Goal: Task Accomplishment & Management: Complete application form

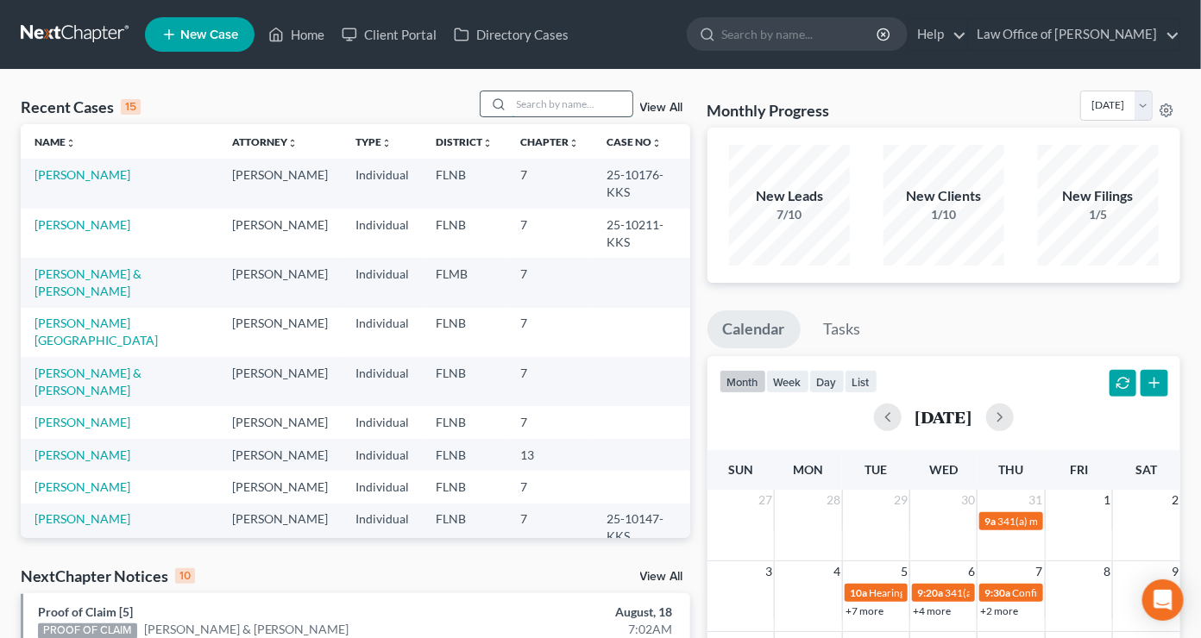
click at [544, 105] on input "search" at bounding box center [572, 103] width 121 height 25
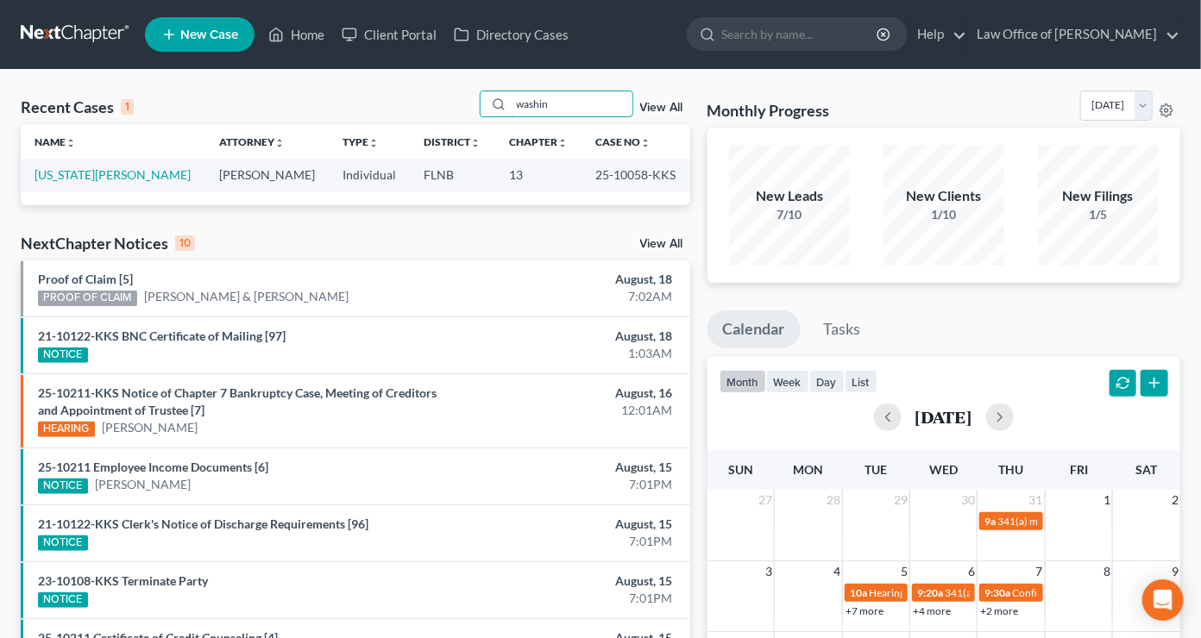
type input "washin"
click at [660, 110] on link "View All" at bounding box center [661, 108] width 43 height 12
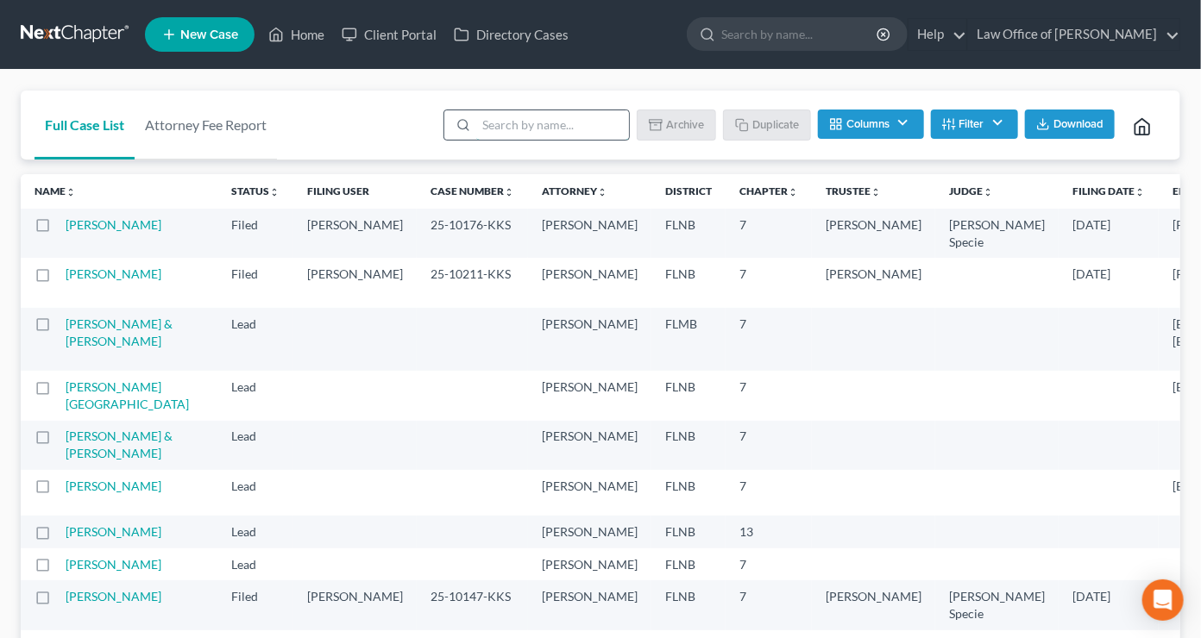
click at [582, 126] on input "search" at bounding box center [552, 124] width 153 height 29
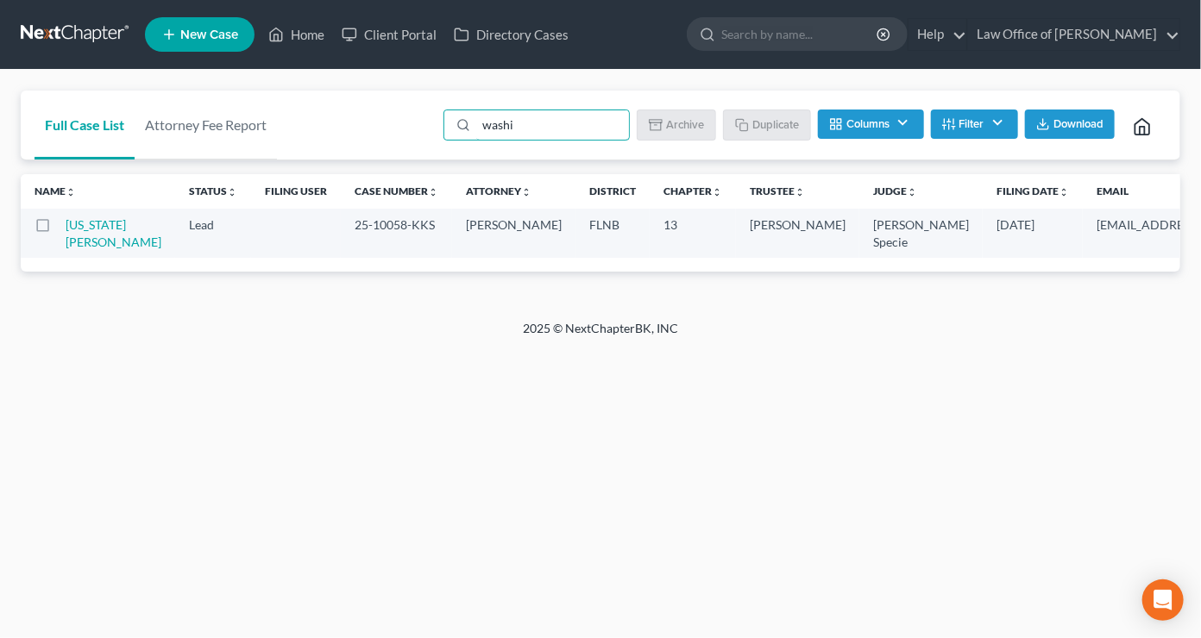
click at [59, 229] on label at bounding box center [59, 229] width 0 height 0
type input "washi"
click at [66, 224] on input "checkbox" at bounding box center [71, 222] width 11 height 11
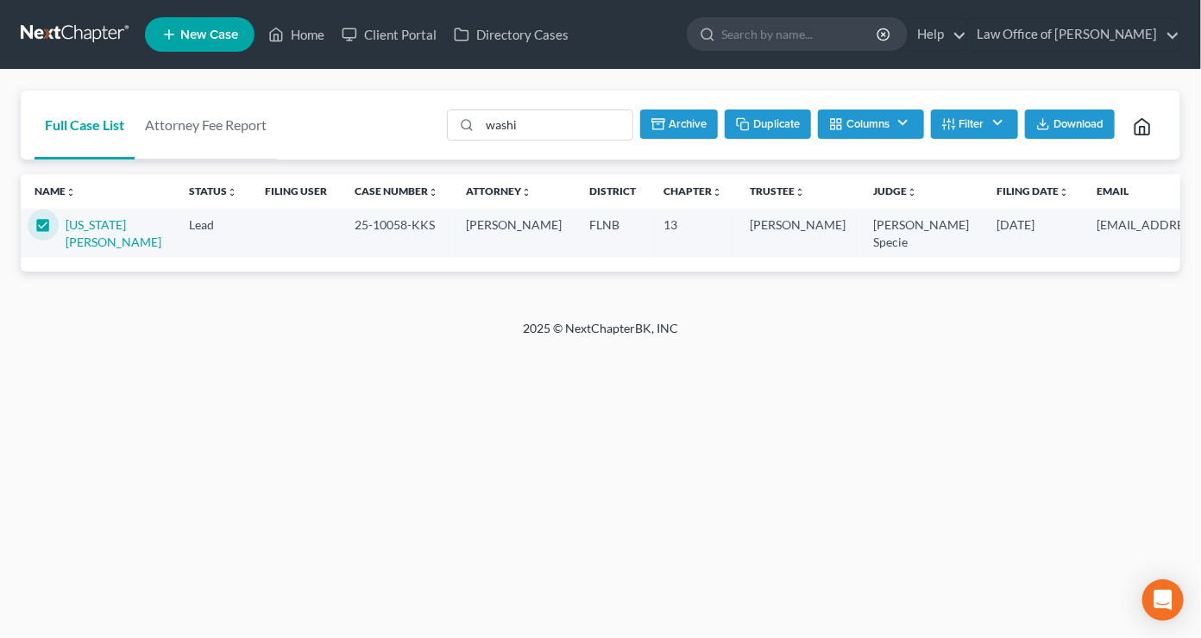
click at [778, 121] on button "Duplicate" at bounding box center [768, 124] width 86 height 29
checkbox input "false"
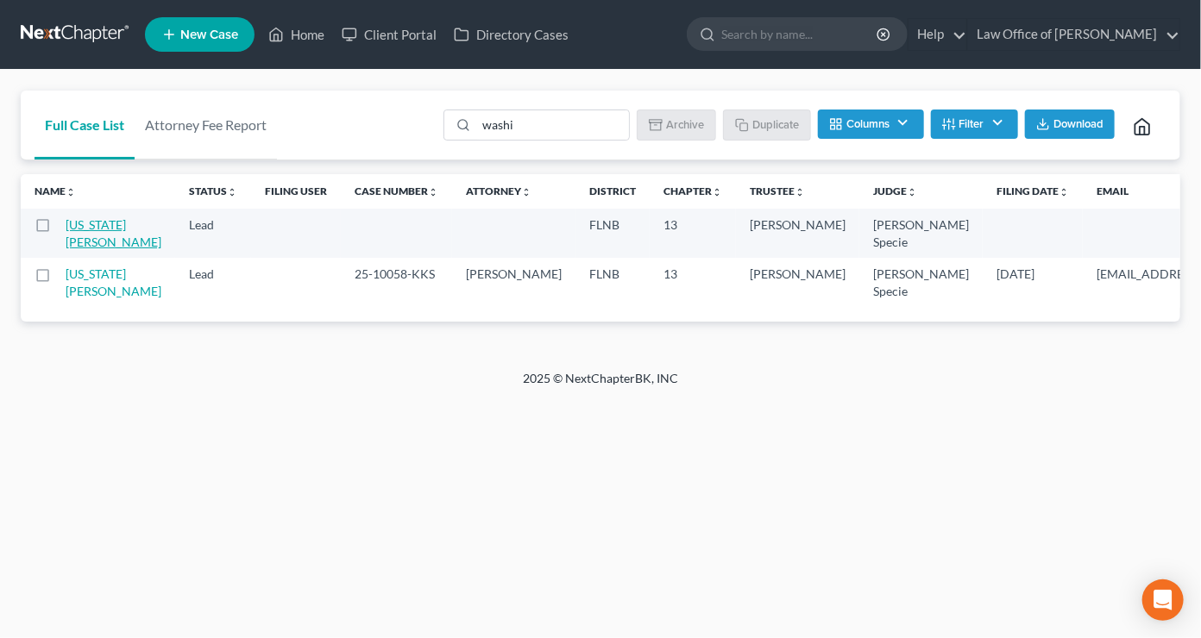
click at [87, 229] on link "[US_STATE][PERSON_NAME]" at bounding box center [114, 233] width 96 height 32
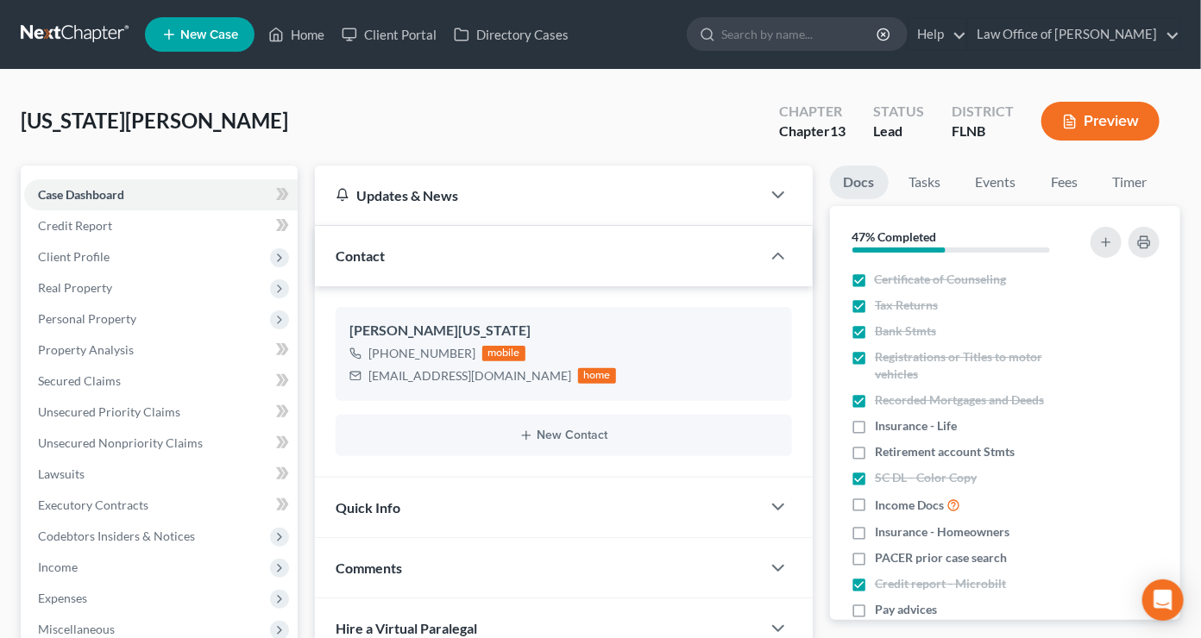
scroll to position [13, 0]
click at [90, 245] on span "Client Profile" at bounding box center [161, 257] width 274 height 31
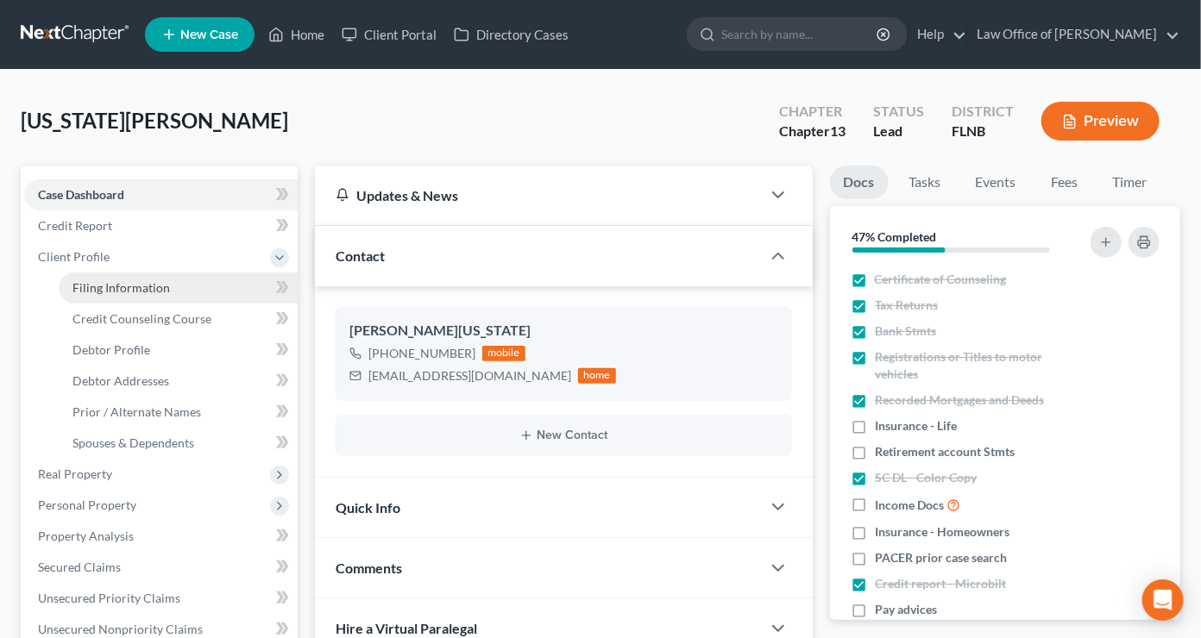
click at [115, 295] on link "Filing Information" at bounding box center [178, 288] width 239 height 31
select select "1"
select select "0"
select select "3"
select select "16"
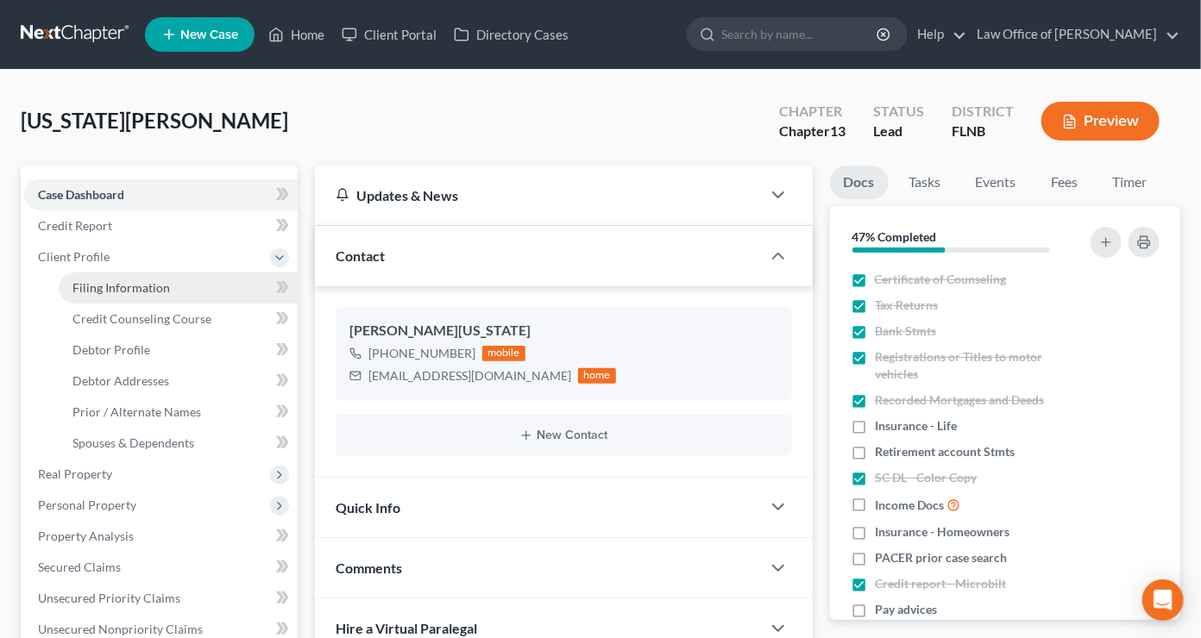
select select "0"
select select "9"
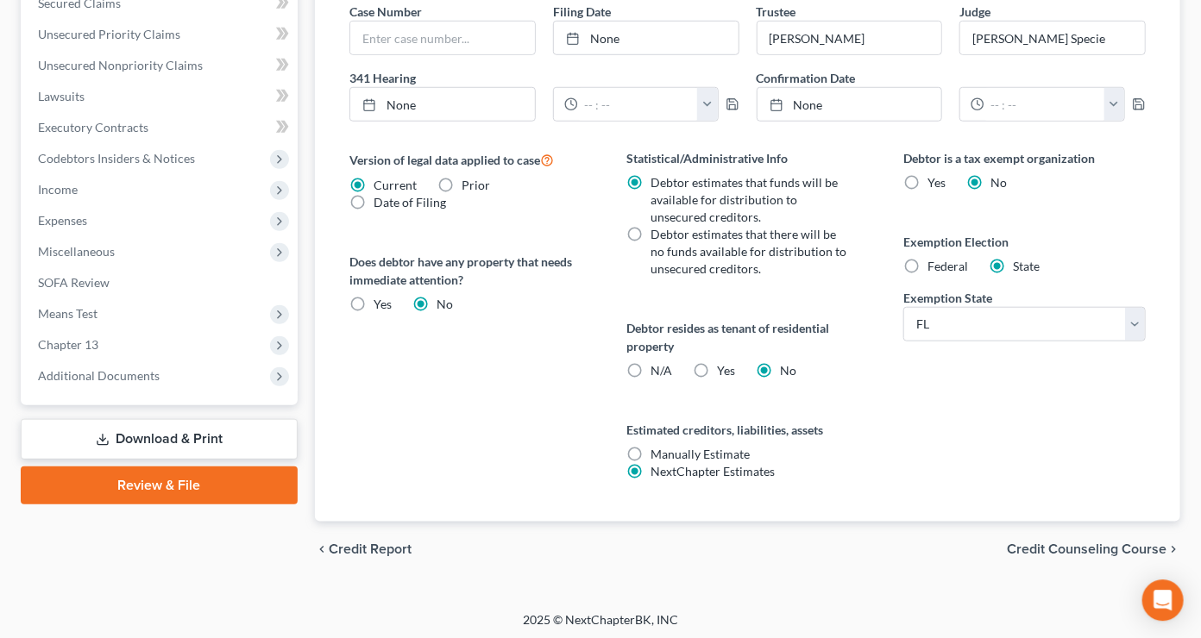
scroll to position [567, 0]
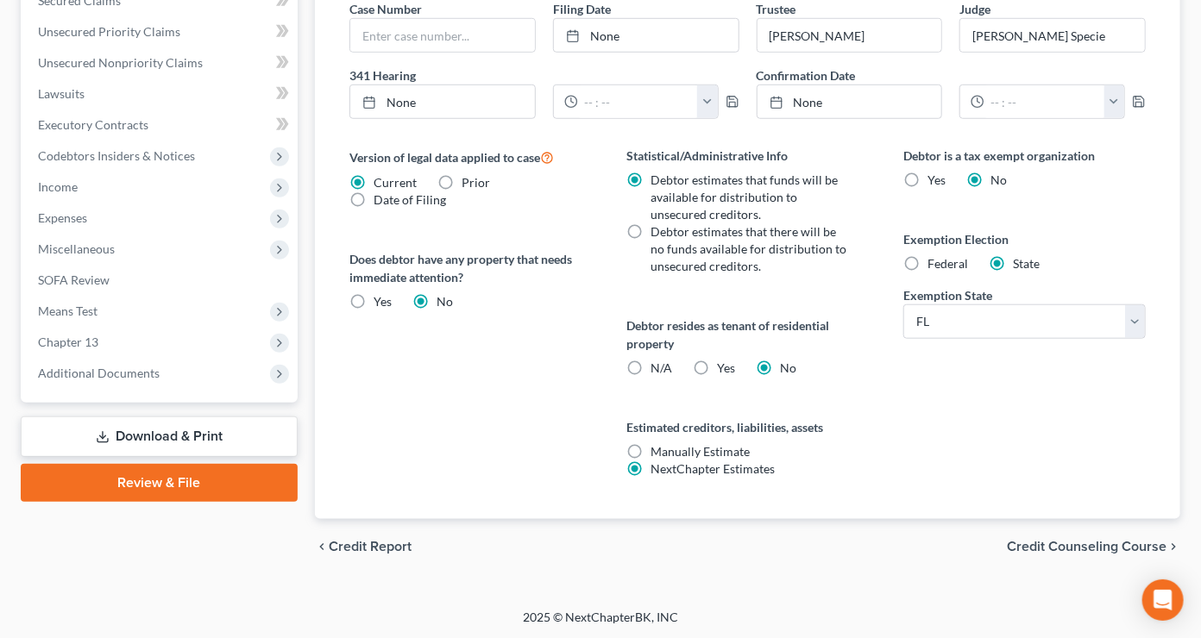
click at [1030, 547] on span "Credit Counseling Course" at bounding box center [1087, 547] width 160 height 14
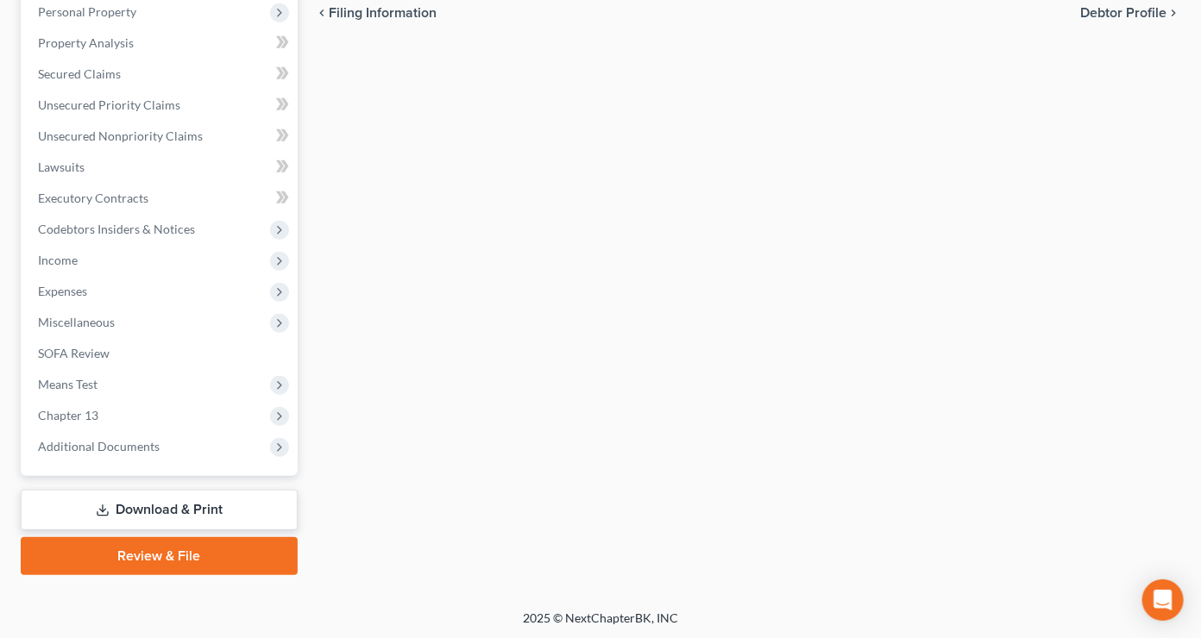
scroll to position [114, 0]
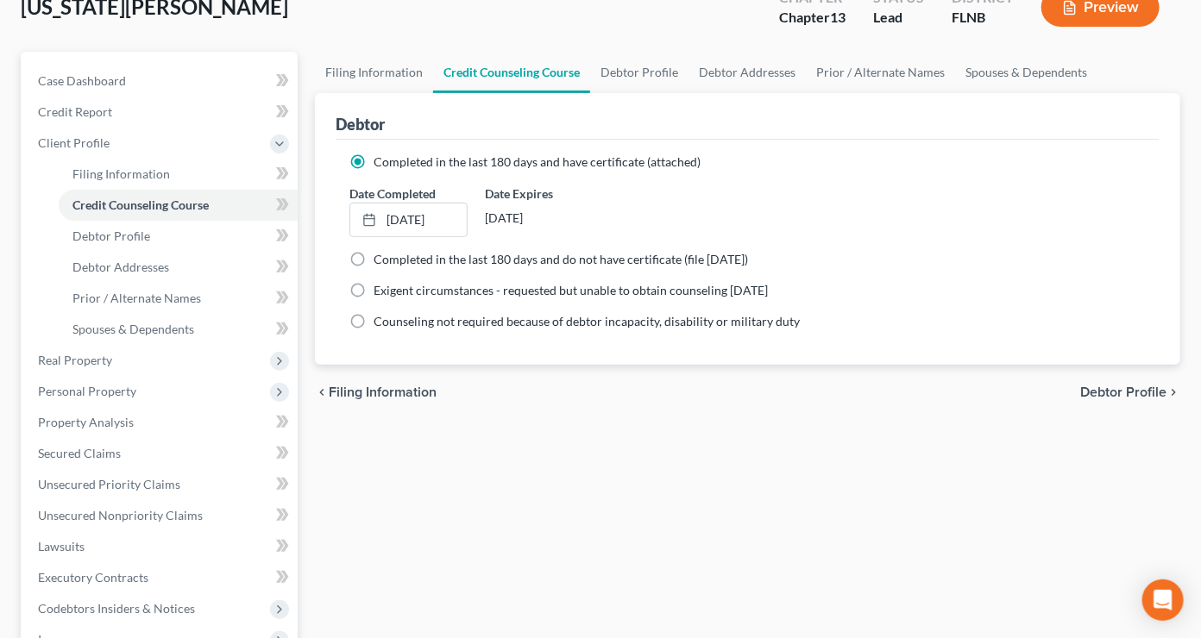
click at [1136, 394] on span "Debtor Profile" at bounding box center [1123, 393] width 86 height 14
select select "0"
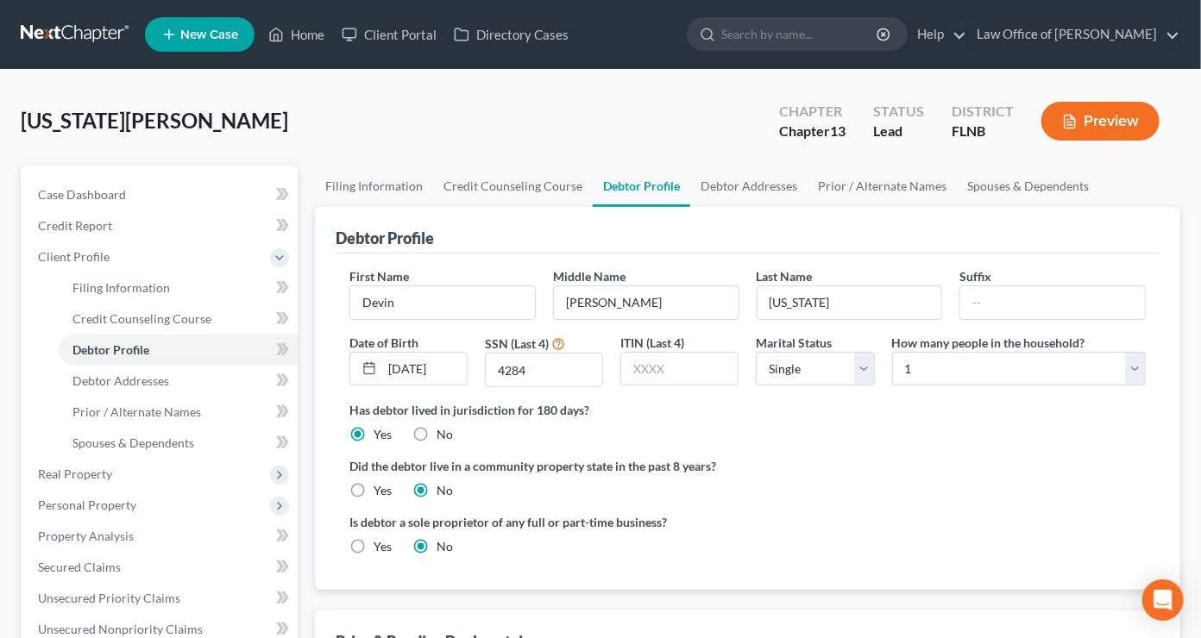
scroll to position [380, 0]
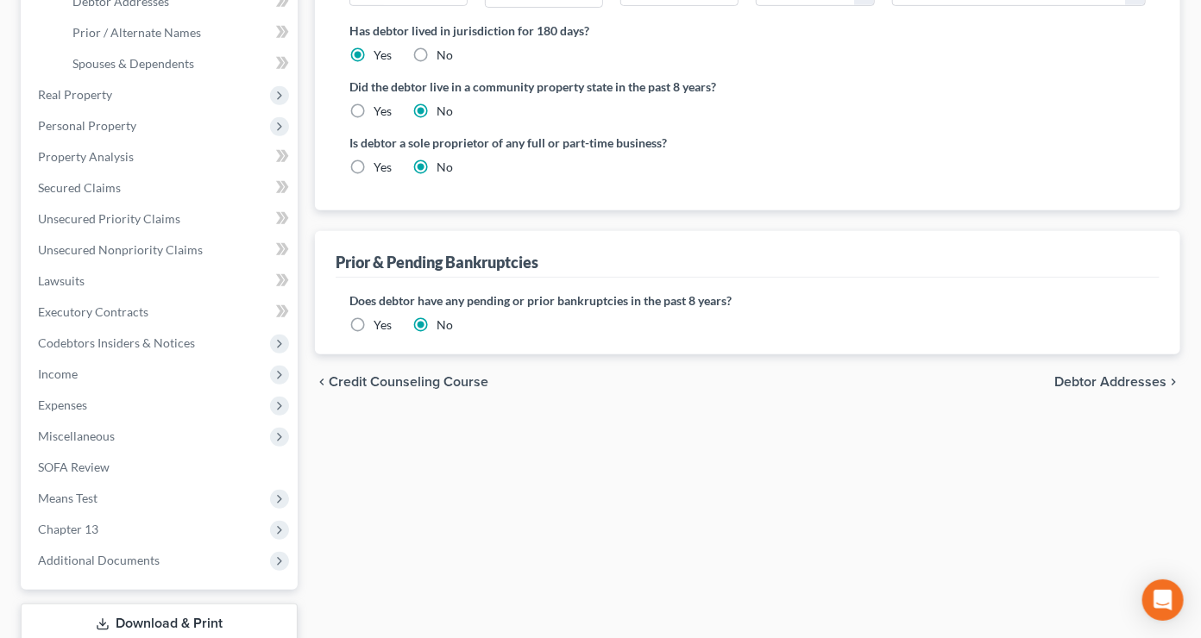
click at [374, 324] on label "Yes" at bounding box center [383, 325] width 18 height 17
click at [380, 324] on input "Yes" at bounding box center [385, 322] width 11 height 11
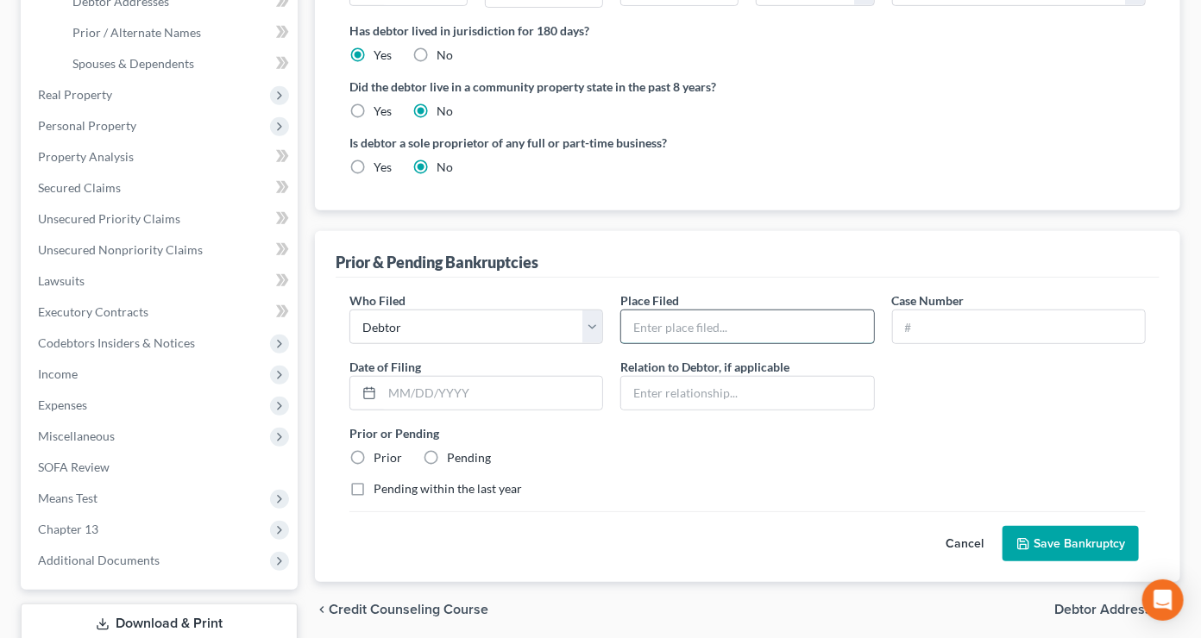
click at [698, 323] on input "text" at bounding box center [747, 327] width 252 height 33
type input "[GEOGRAPHIC_DATA][US_STATE], Gainesville Division"
click at [937, 311] on input "text" at bounding box center [1019, 327] width 252 height 33
paste input "25-10058-KKS"
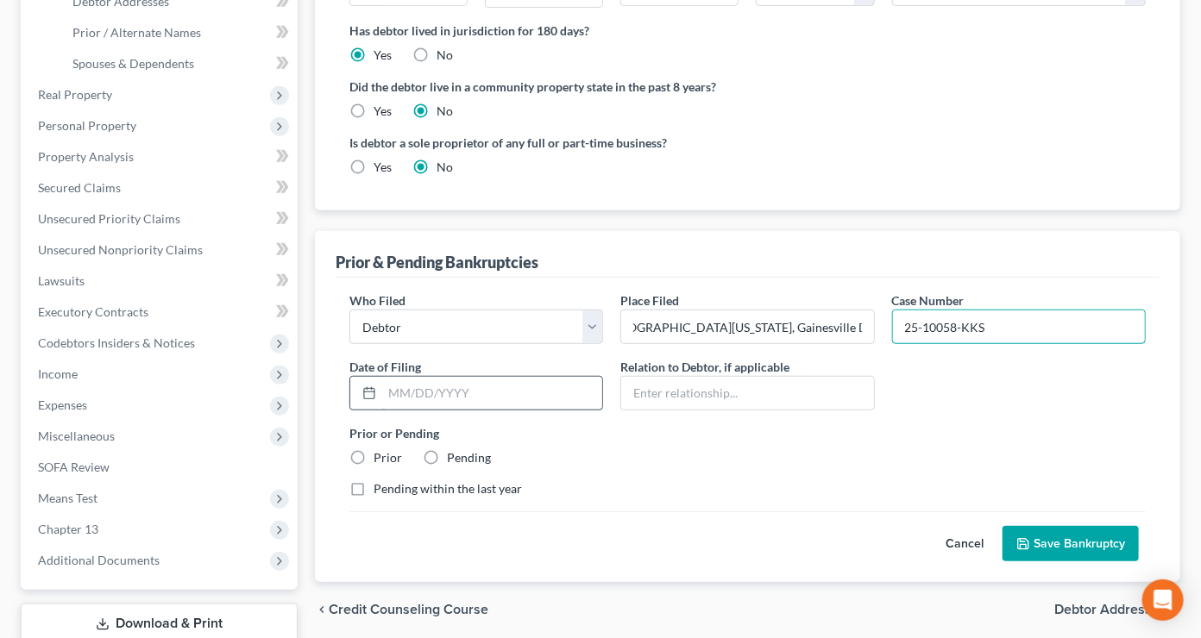
type input "25-10058-KKS"
click at [468, 389] on input "text" at bounding box center [492, 393] width 220 height 33
type input "[DATE]"
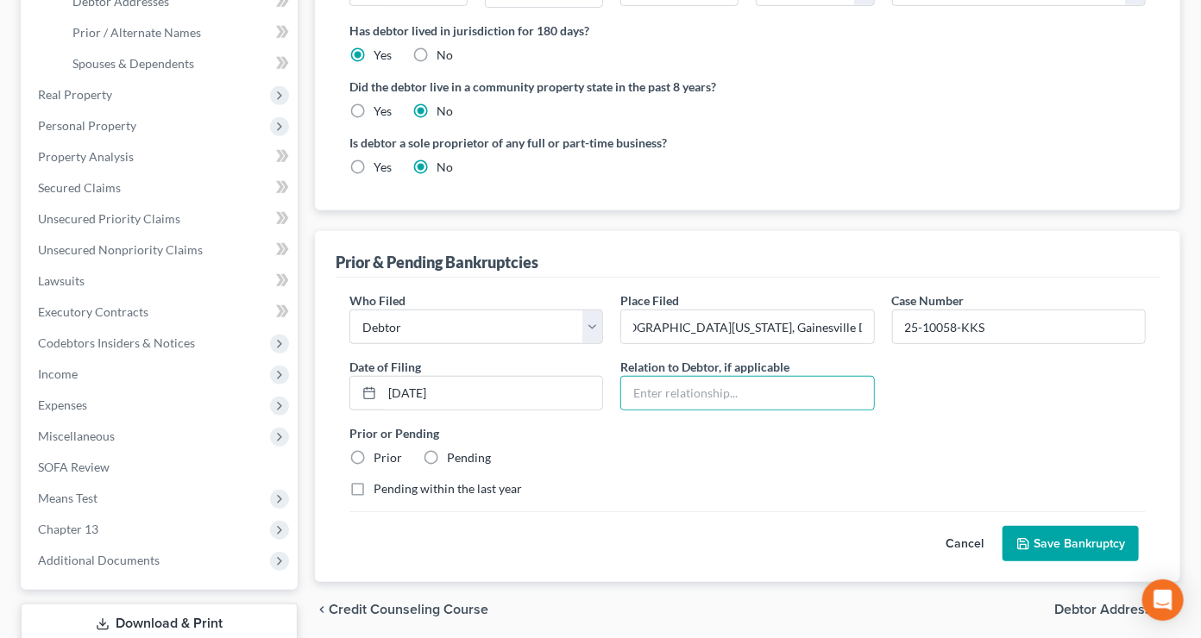
click at [374, 453] on label "Prior" at bounding box center [388, 458] width 28 height 17
click at [380, 453] on input "Prior" at bounding box center [385, 455] width 11 height 11
radio input "true"
click at [374, 484] on label "Pending within the last year" at bounding box center [448, 489] width 148 height 17
click at [380, 484] on input "Pending within the last year" at bounding box center [385, 486] width 11 height 11
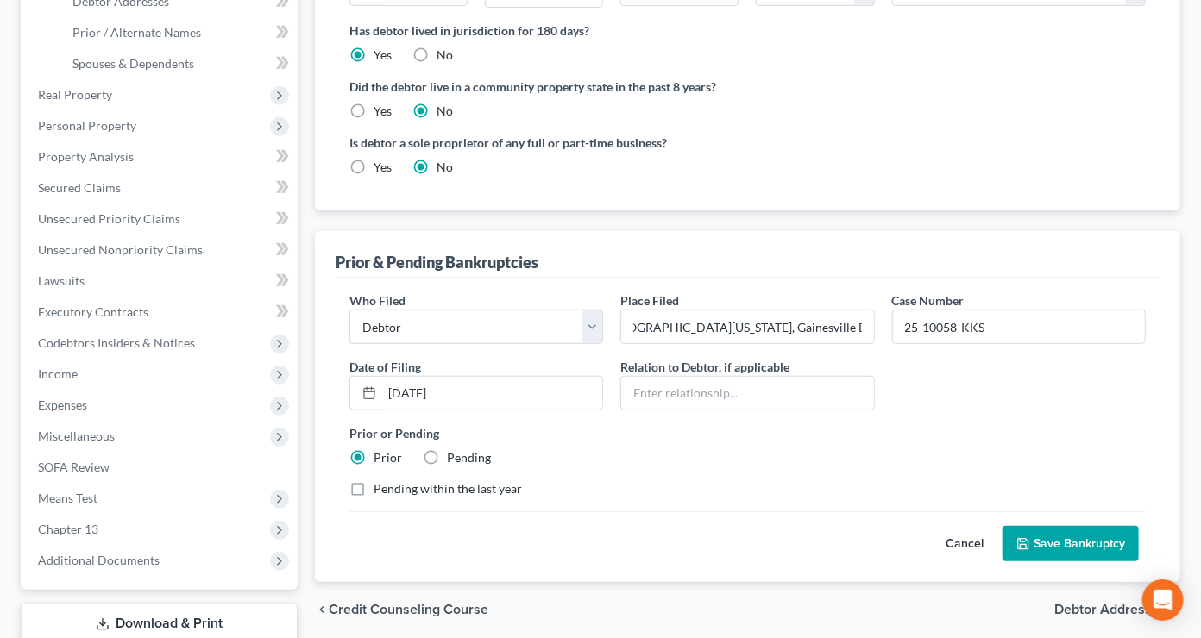
checkbox input "true"
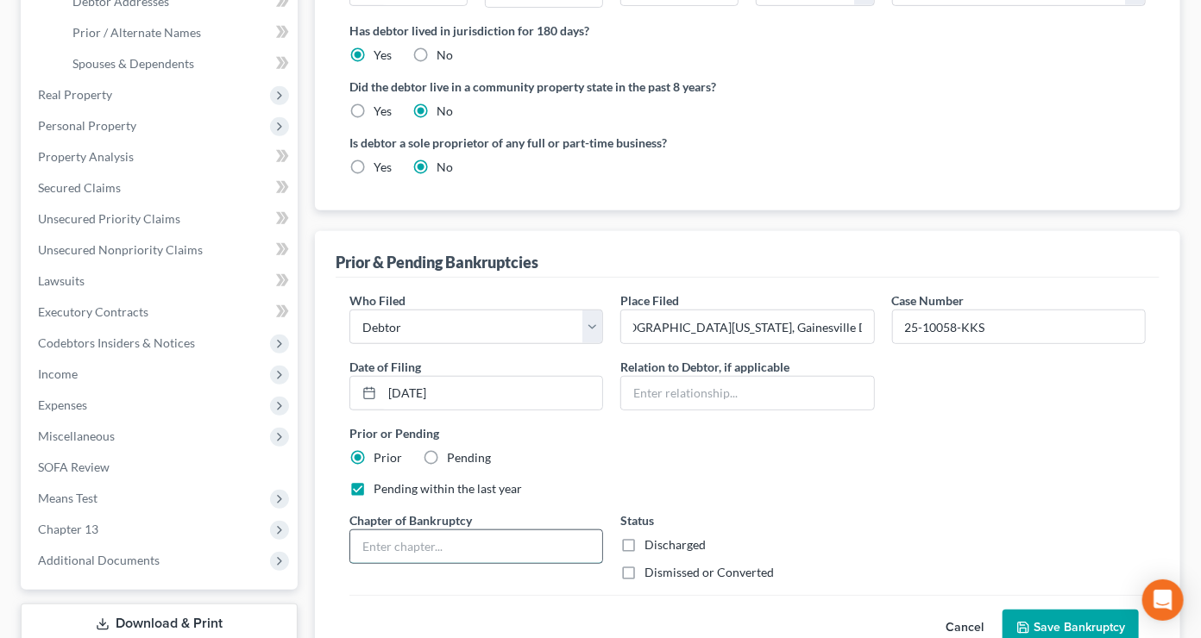
click at [572, 550] on input "text" at bounding box center [476, 547] width 252 height 33
type input "13"
click at [644, 569] on label "Dismissed or Converted" at bounding box center [708, 572] width 129 height 17
click at [651, 569] on input "Dismissed or Converted" at bounding box center [656, 569] width 11 height 11
checkbox input "true"
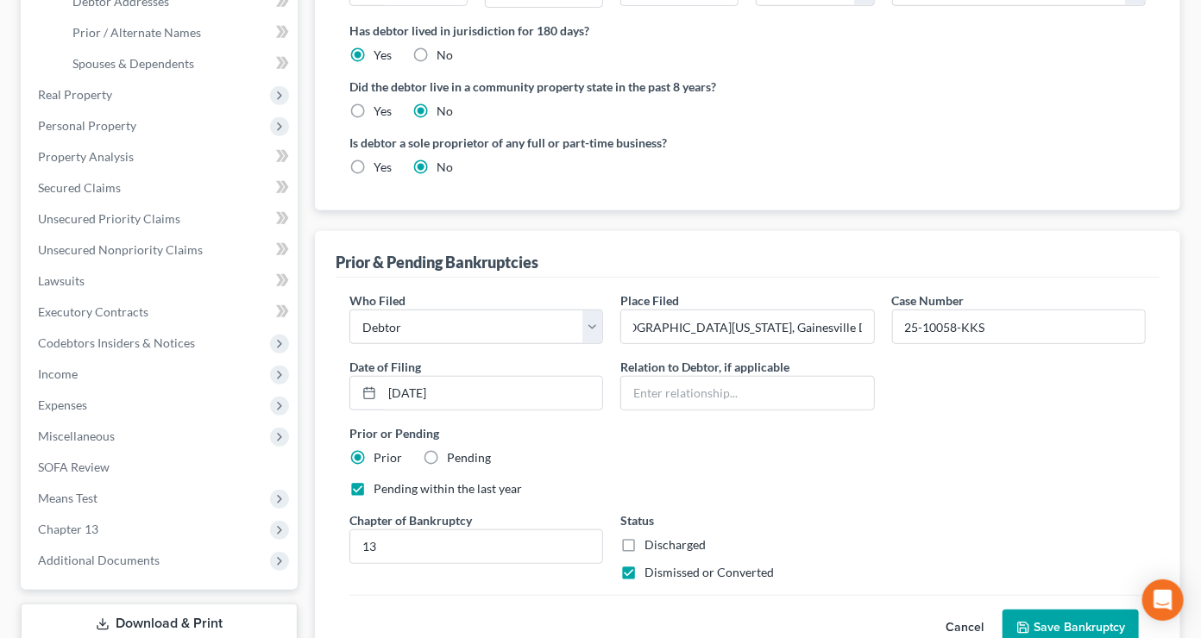
click at [1039, 631] on button "Save Bankruptcy" at bounding box center [1071, 628] width 136 height 36
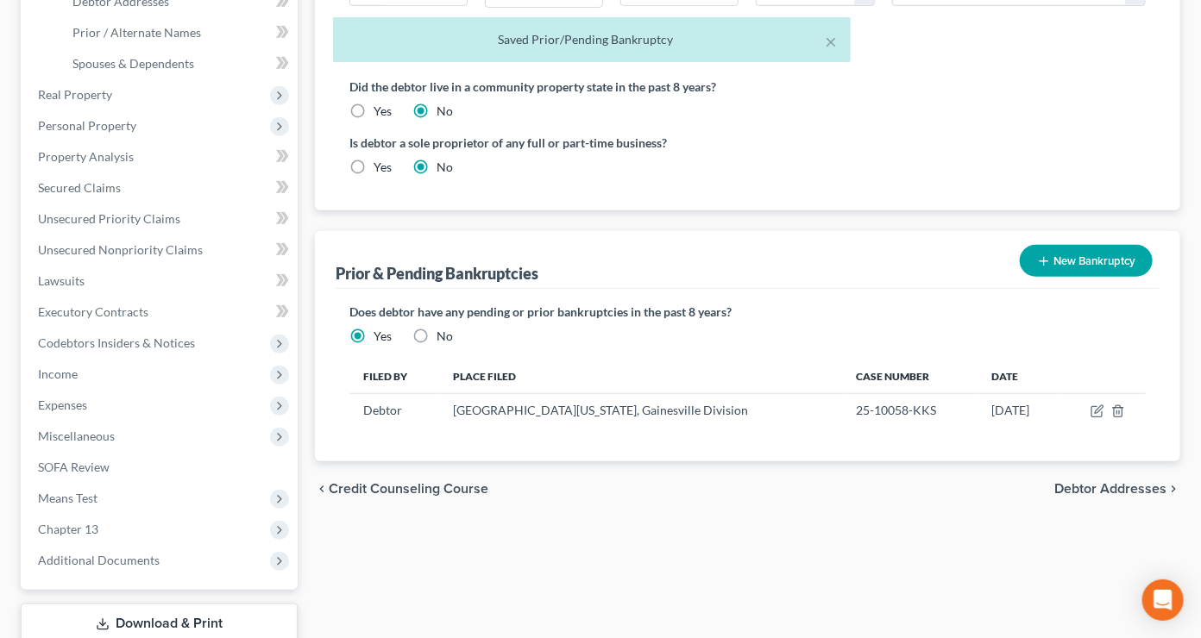
click at [1102, 482] on span "Debtor Addresses" at bounding box center [1110, 489] width 112 height 14
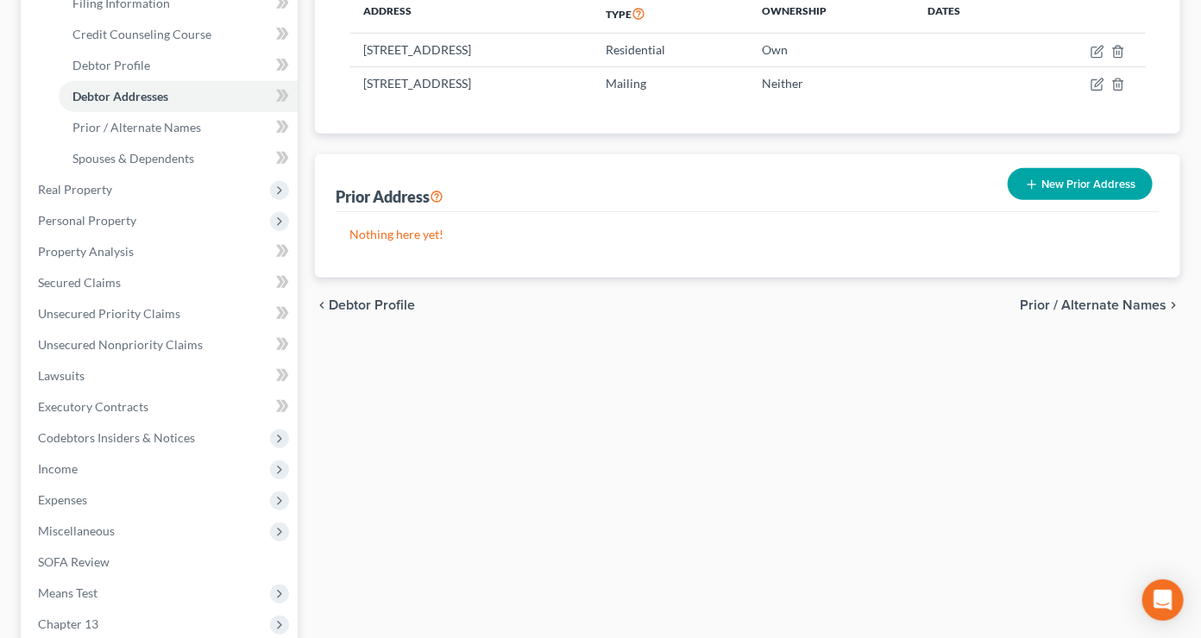
scroll to position [494, 0]
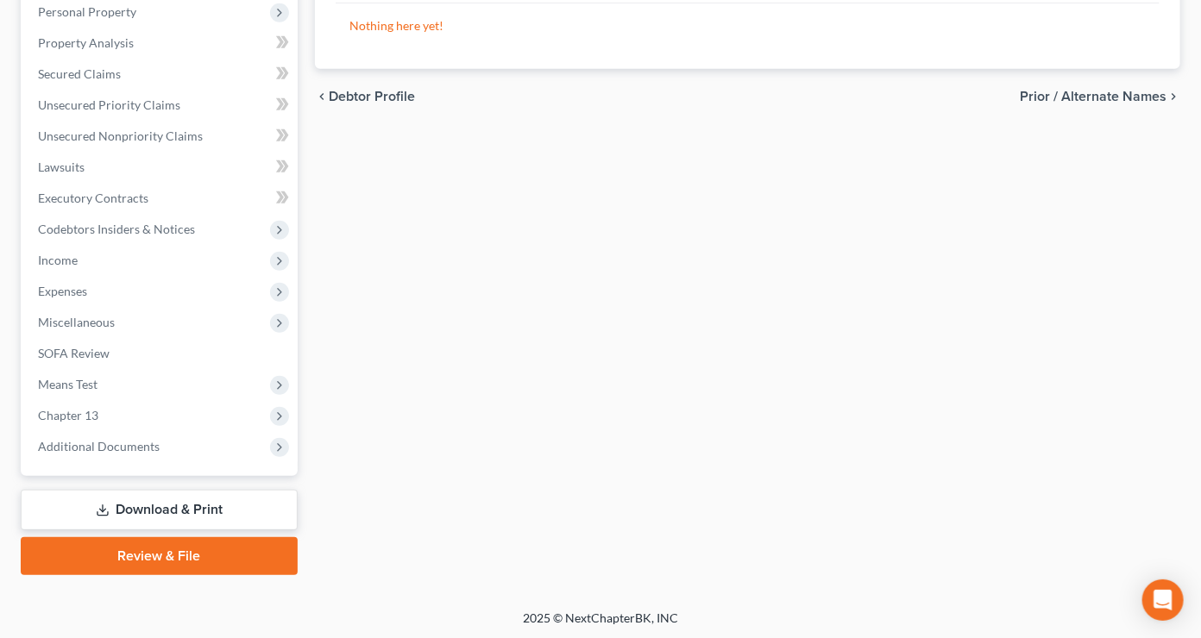
click at [111, 506] on link "Download & Print" at bounding box center [159, 510] width 277 height 41
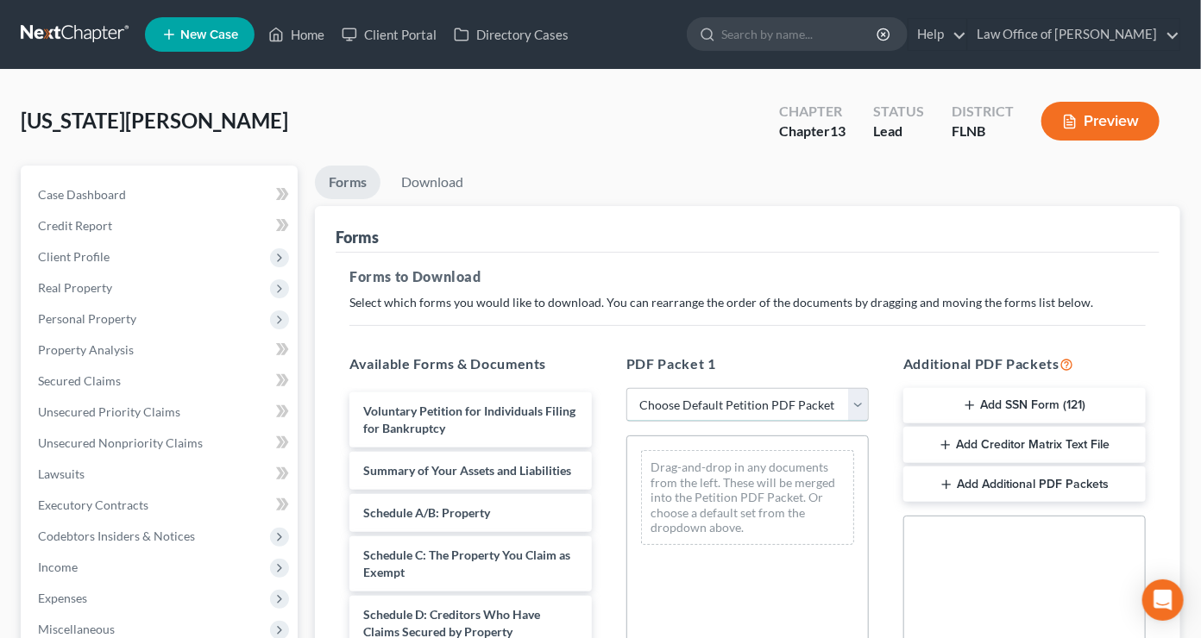
click at [626, 388] on select "Choose Default Petition PDF Packet Complete Bankruptcy Petition (all forms and …" at bounding box center [747, 405] width 242 height 35
select select "0"
click option "Complete Bankruptcy Petition (all forms and schedules)" at bounding box center [0, 0] width 0 height 0
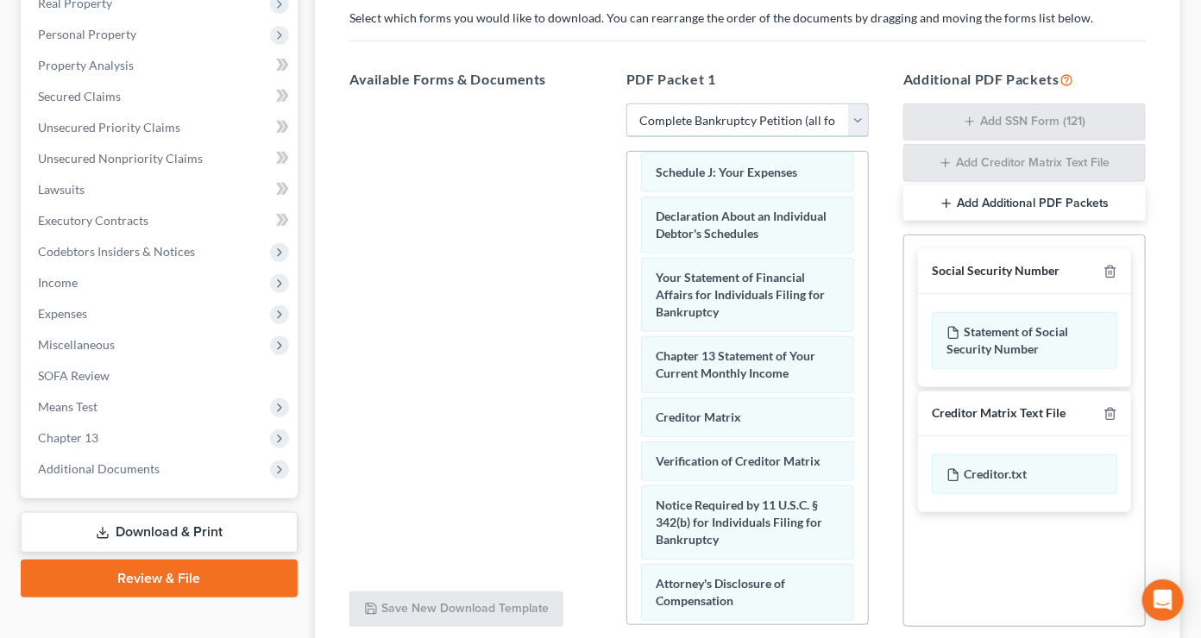
scroll to position [550, 0]
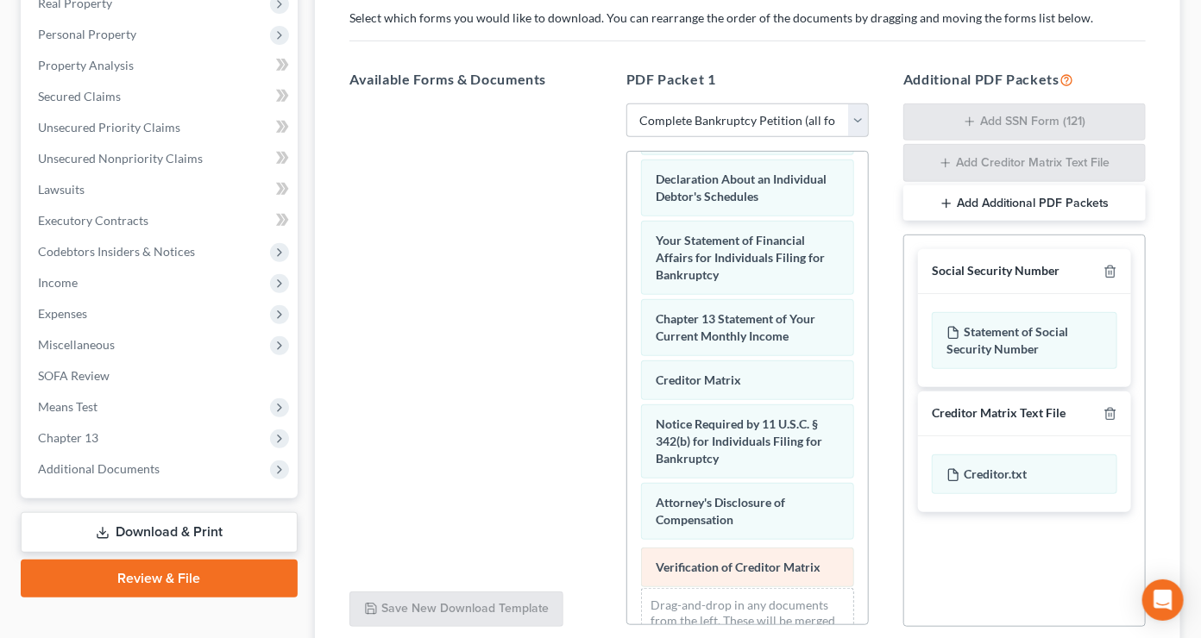
drag, startPoint x: 751, startPoint y: 422, endPoint x: 751, endPoint y: 569, distance: 146.7
click at [751, 569] on div "Verification of Creditor Matrix Voluntary Petition for Individuals Filing for B…" at bounding box center [747, 149] width 241 height 1094
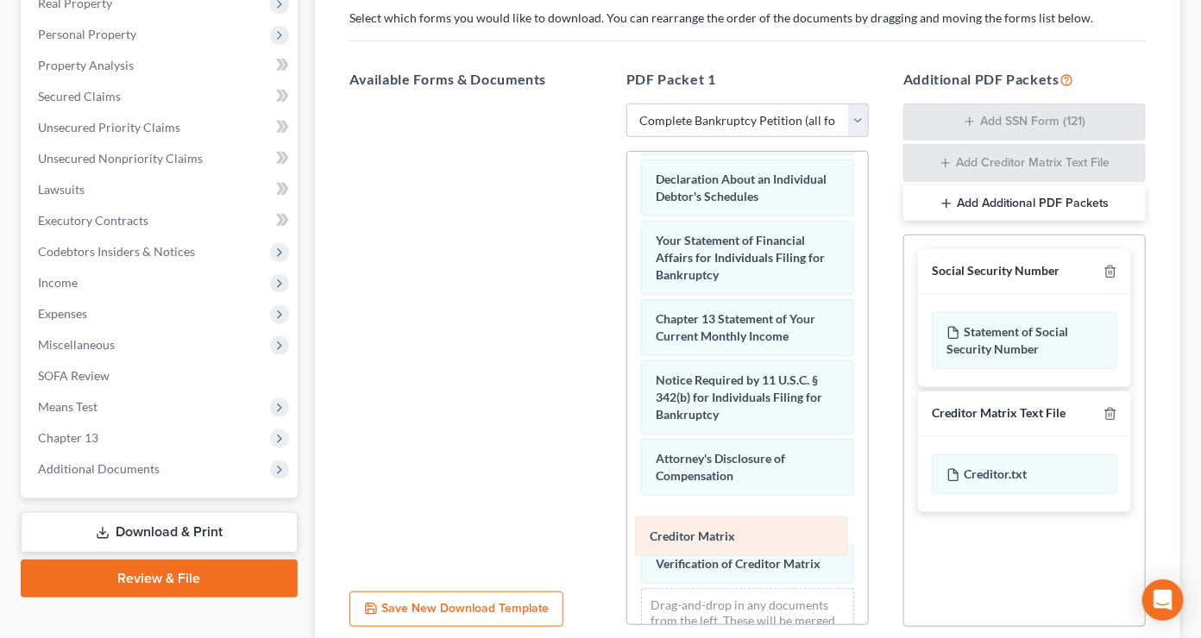
drag, startPoint x: 730, startPoint y: 370, endPoint x: 724, endPoint y: 530, distance: 159.7
click at [724, 530] on div "Creditor Matrix Voluntary Petition for Individuals Filing for Bankruptcy Summar…" at bounding box center [747, 149] width 241 height 1094
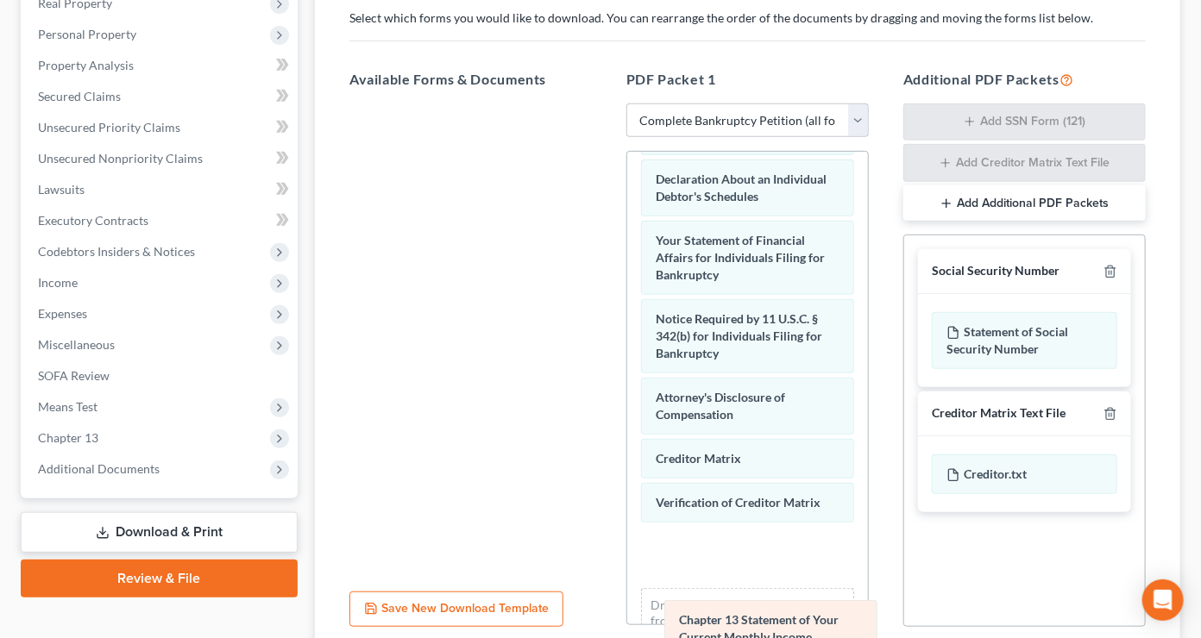
drag, startPoint x: 716, startPoint y: 325, endPoint x: 726, endPoint y: 607, distance: 282.3
click at [733, 613] on div "Chapter 13 Statement of Your Current Monthly Income Voluntary Petition for Indi…" at bounding box center [747, 149] width 241 height 1094
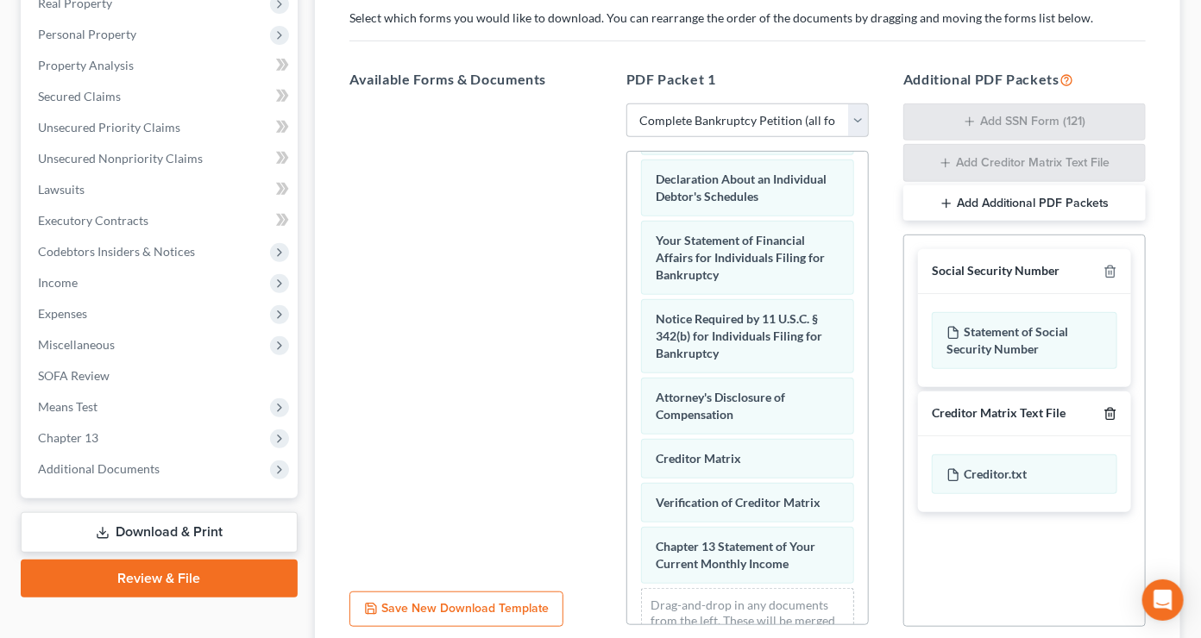
click at [1115, 412] on icon "button" at bounding box center [1110, 414] width 14 height 14
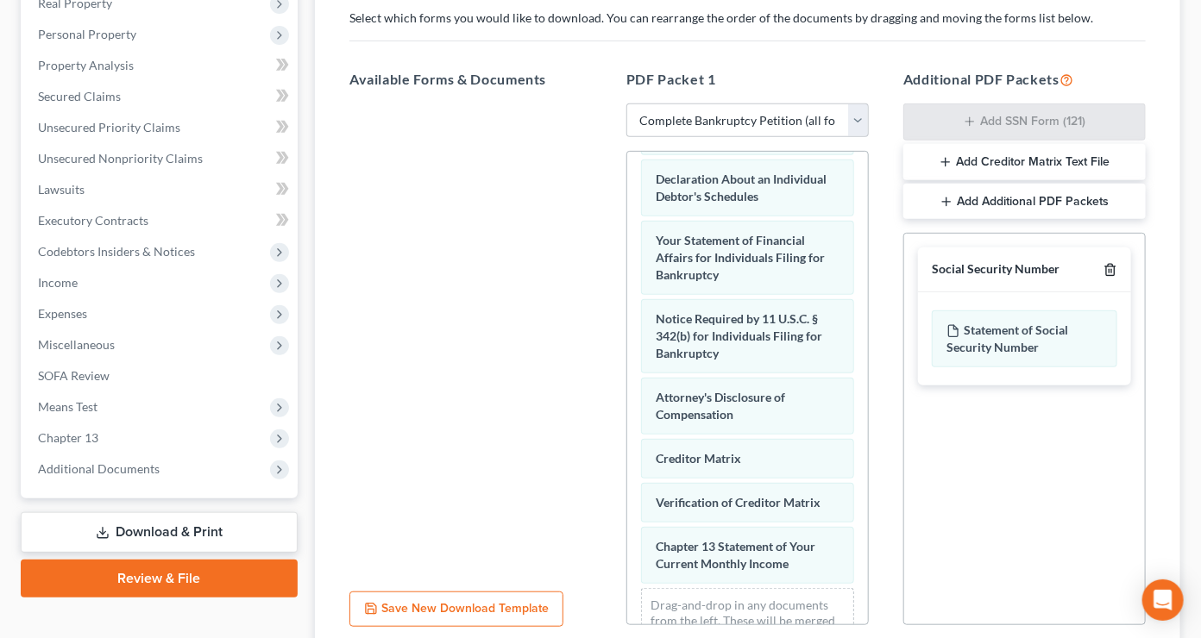
click at [1111, 267] on icon "button" at bounding box center [1110, 270] width 14 height 14
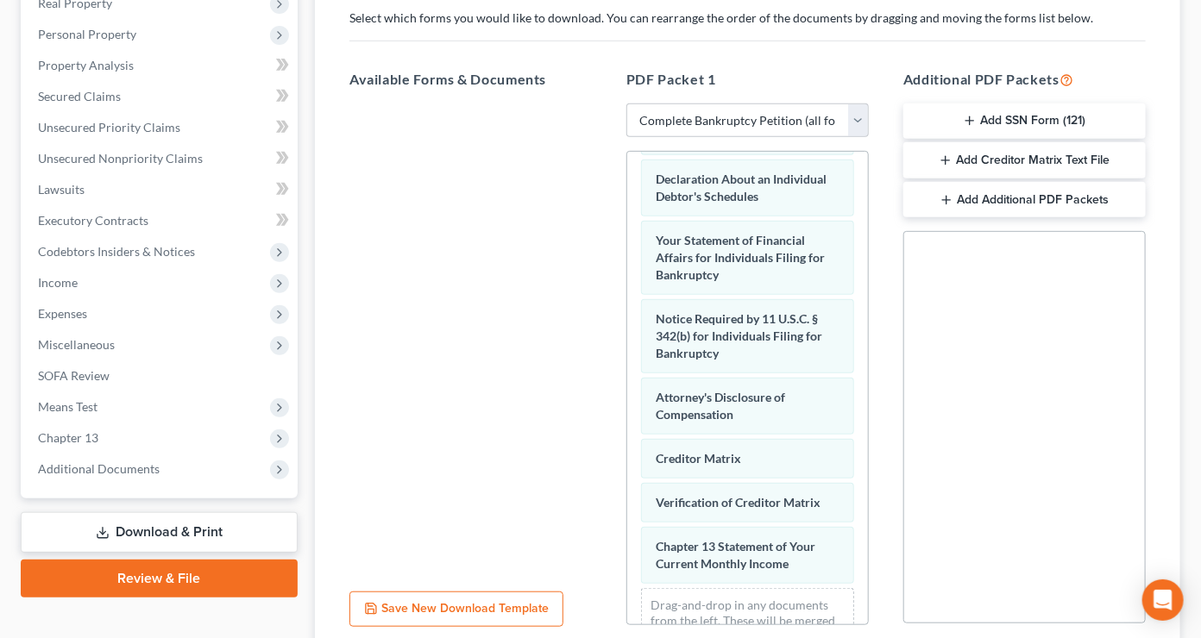
scroll to position [426, 0]
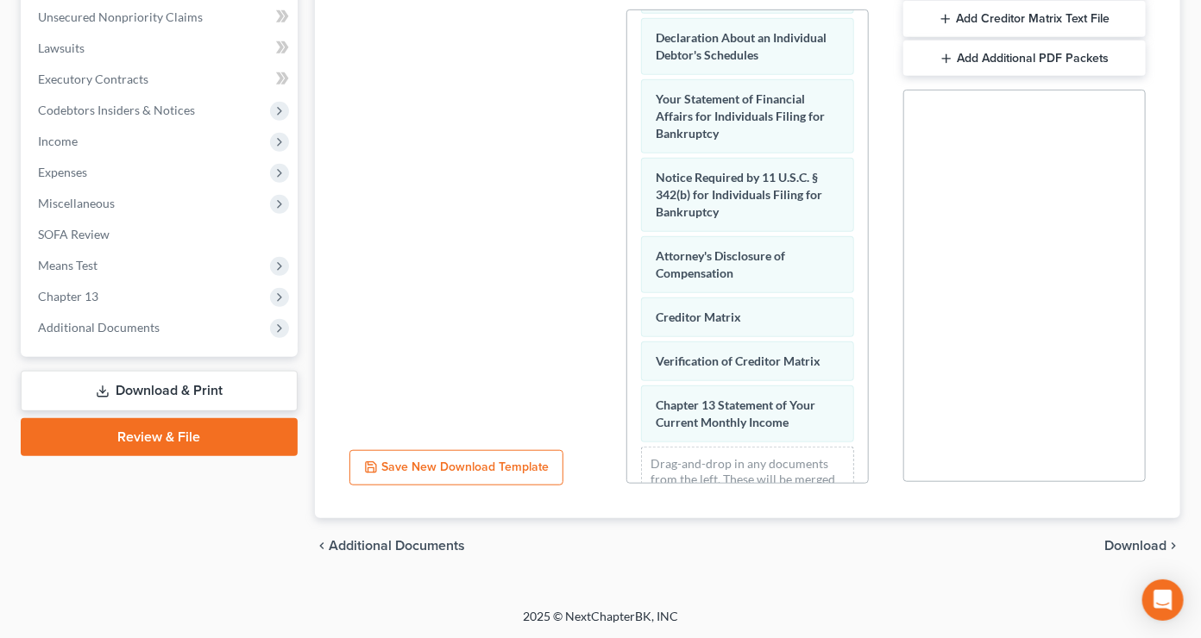
click at [1134, 544] on span "Download" at bounding box center [1135, 546] width 62 height 14
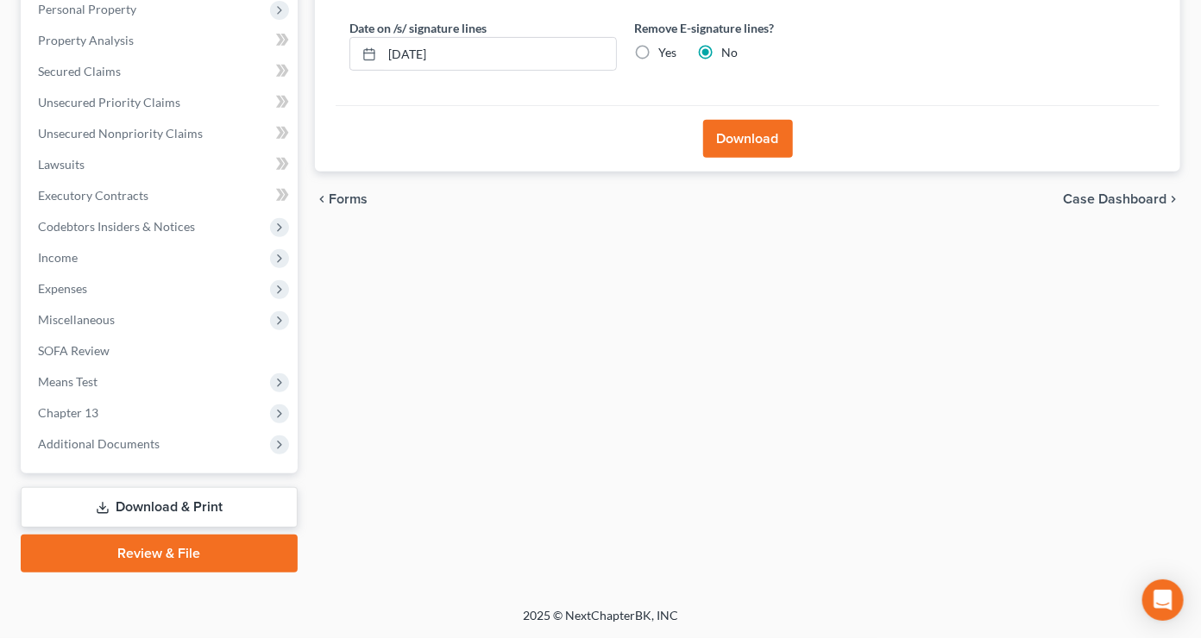
scroll to position [307, 0]
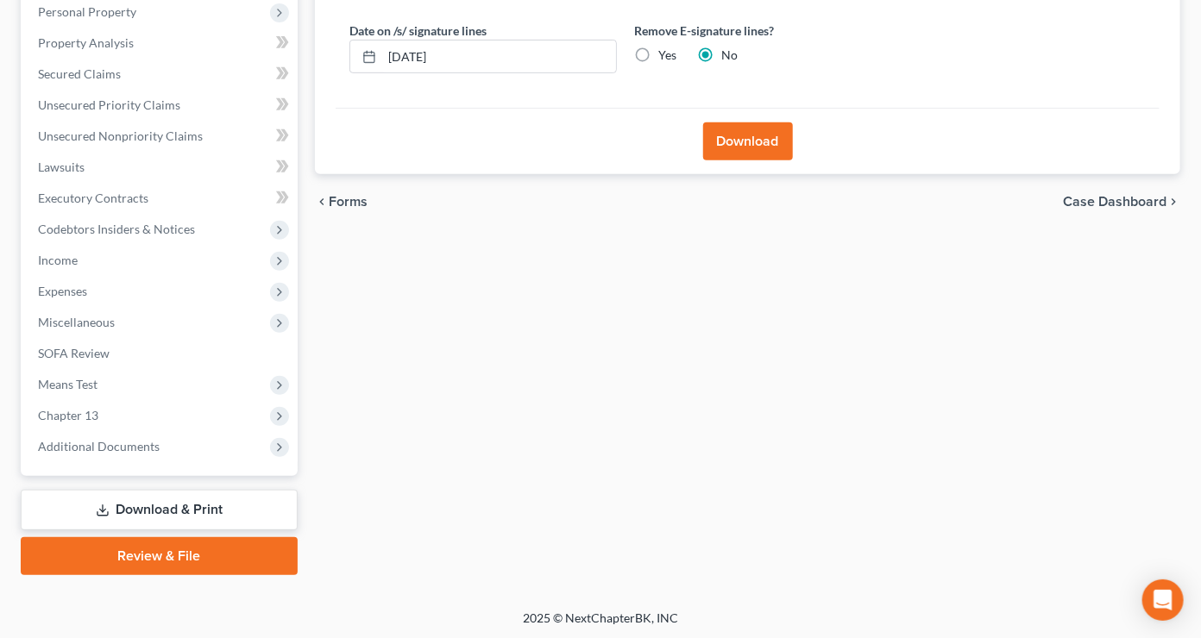
click at [658, 49] on label "Yes" at bounding box center [667, 55] width 18 height 17
click at [665, 49] on input "Yes" at bounding box center [670, 52] width 11 height 11
radio input "true"
radio input "false"
click at [726, 143] on button "Download" at bounding box center [748, 142] width 90 height 38
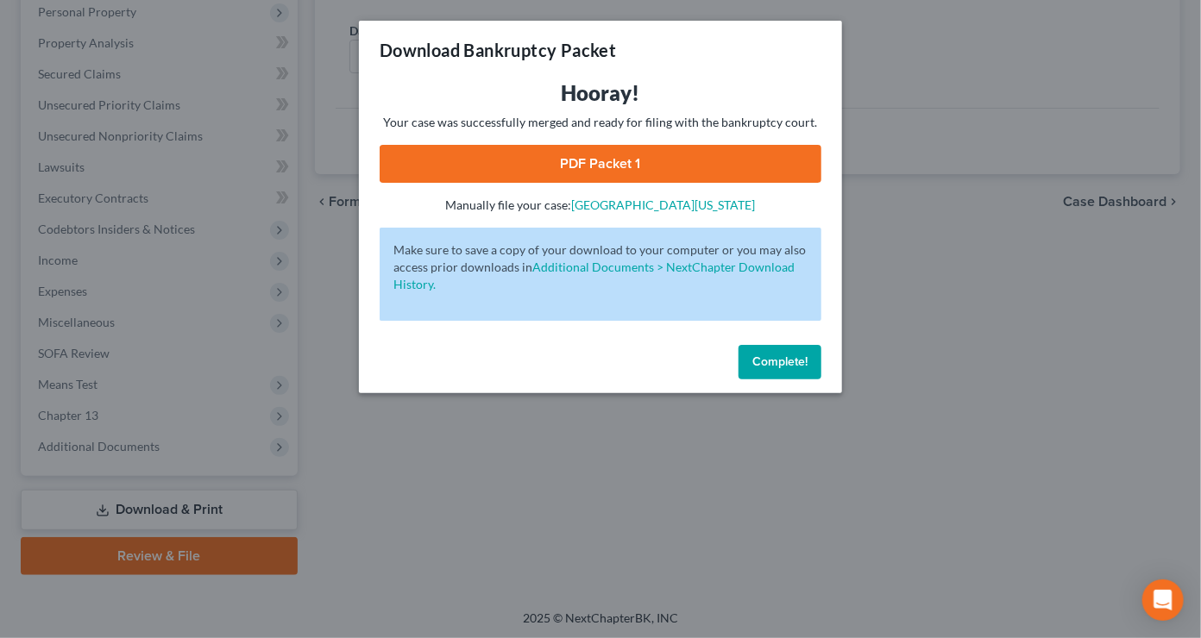
click at [695, 156] on link "PDF Packet 1" at bounding box center [601, 164] width 442 height 38
click at [799, 356] on span "Complete!" at bounding box center [779, 362] width 55 height 15
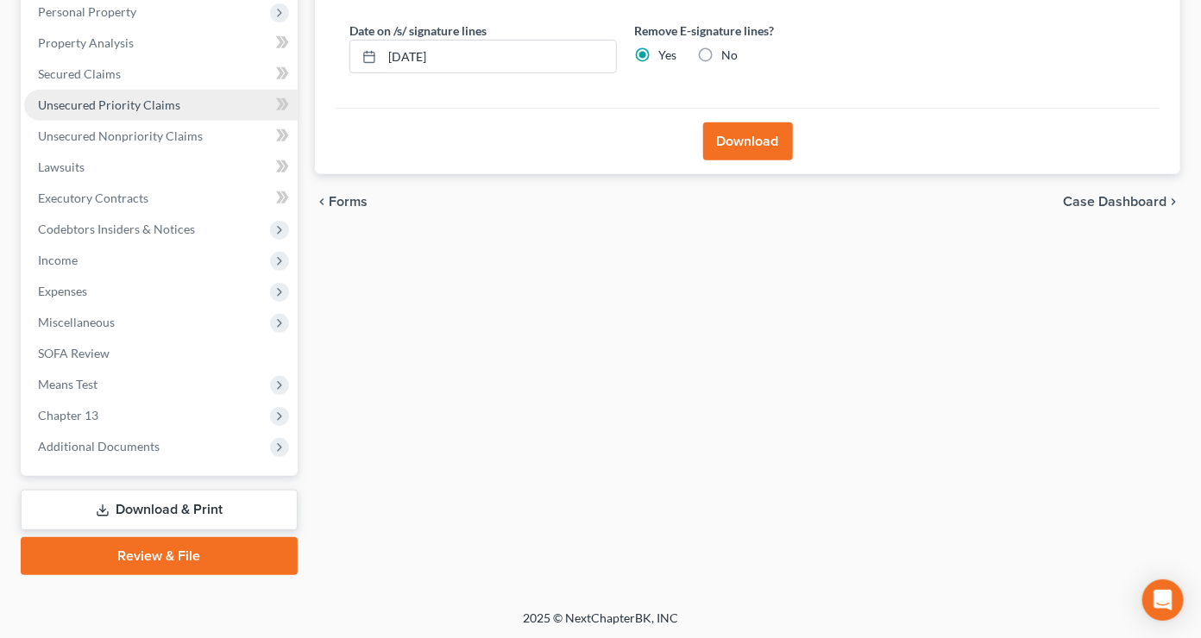
click at [161, 105] on span "Unsecured Priority Claims" at bounding box center [109, 104] width 142 height 15
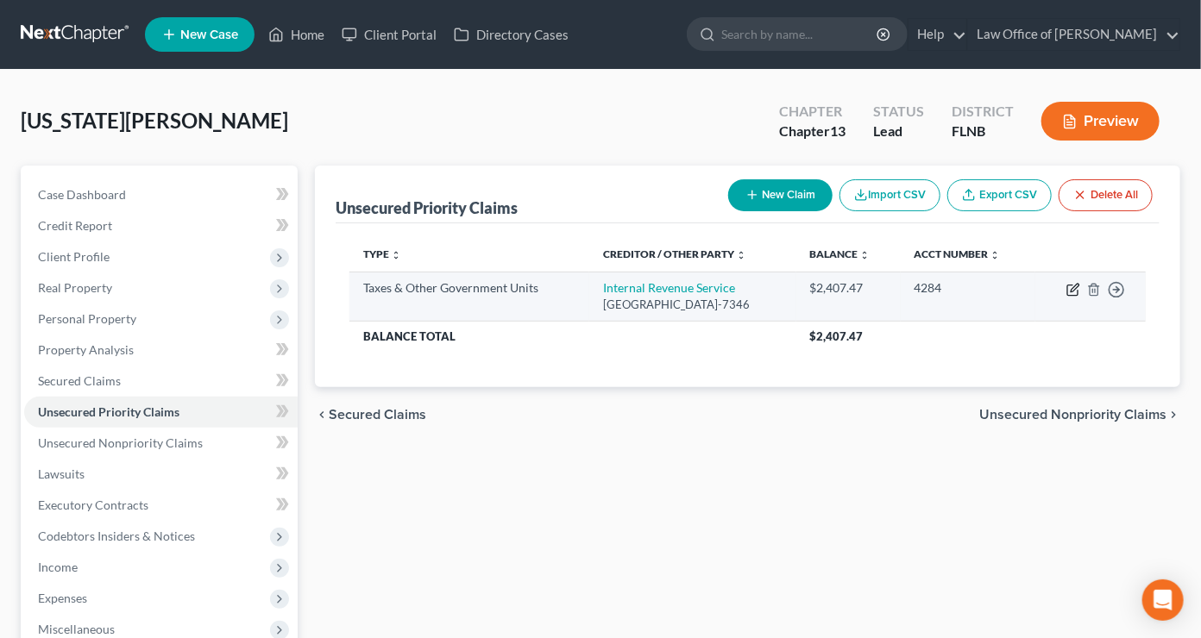
click at [1073, 290] on icon "button" at bounding box center [1073, 290] width 14 height 14
select select "0"
select select "39"
select select "0"
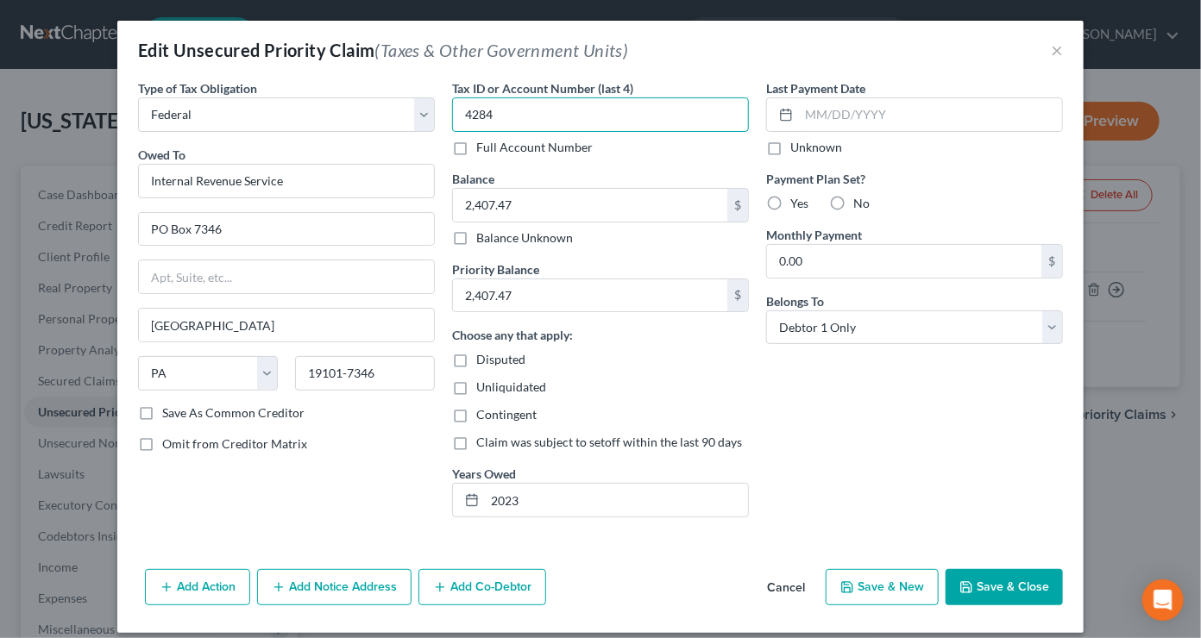
drag, startPoint x: 505, startPoint y: 115, endPoint x: 441, endPoint y: 111, distance: 63.9
click at [452, 111] on input "4284" at bounding box center [600, 114] width 297 height 35
click at [891, 583] on button "Save & New" at bounding box center [882, 587] width 113 height 36
select select "0"
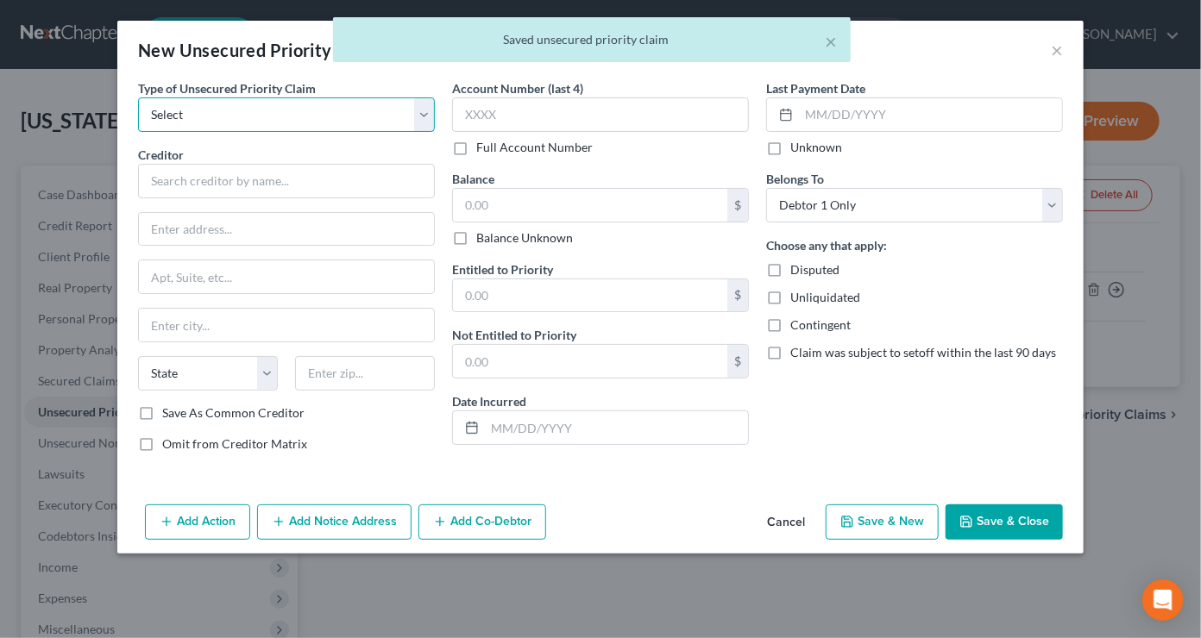
click at [138, 97] on select "Select Taxes & Other Government Units Domestic Support Obligations Extensions o…" at bounding box center [286, 114] width 297 height 35
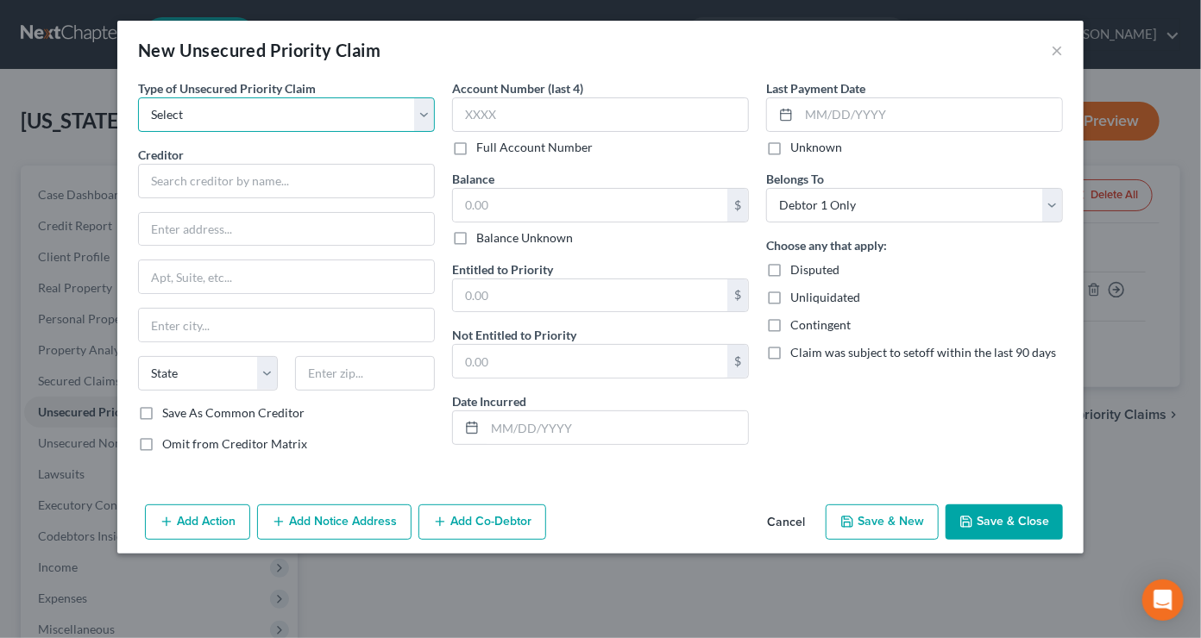
select select "0"
click option "Taxes & Other Government Units" at bounding box center [0, 0] width 0 height 0
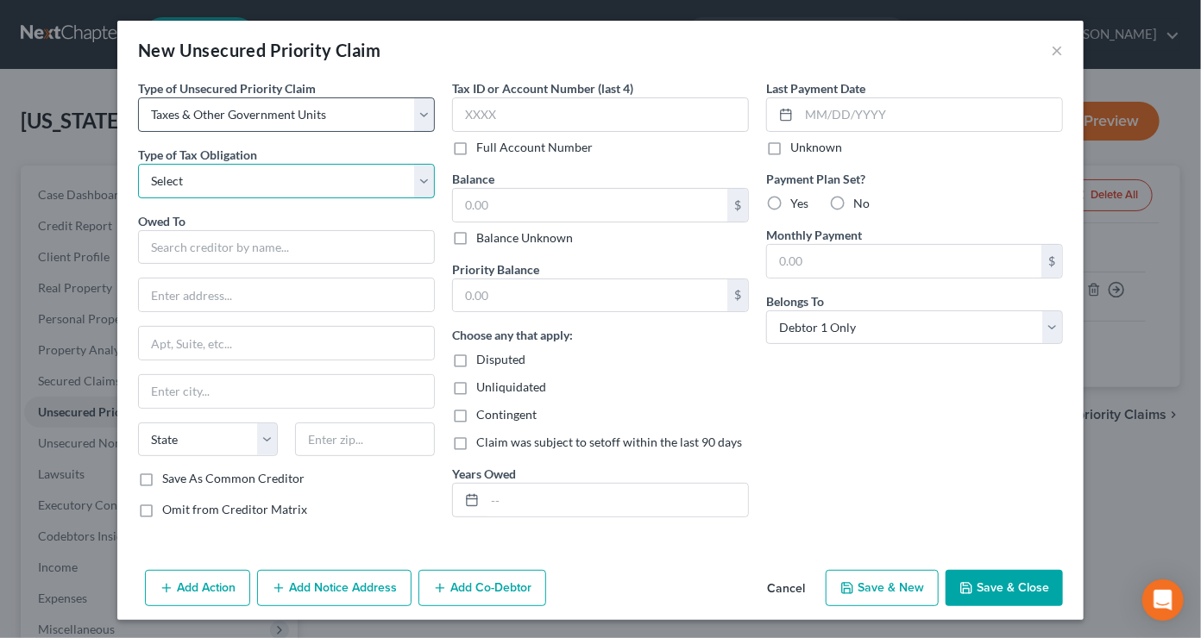
select select "0"
click option "Federal" at bounding box center [0, 0] width 0 height 0
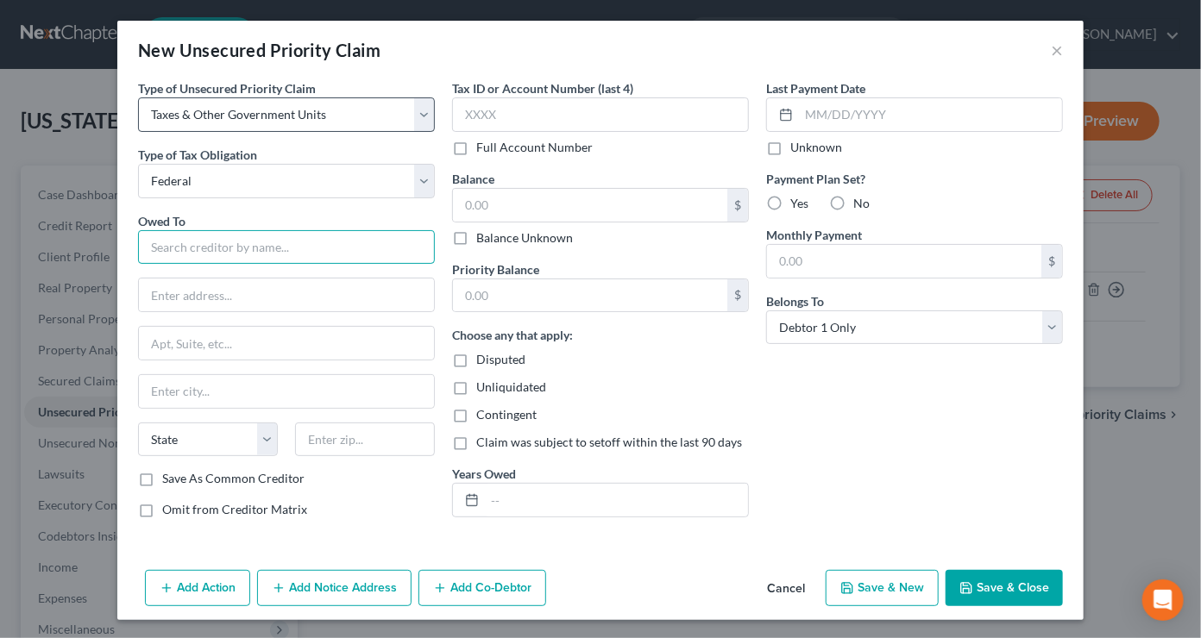
click at [294, 246] on input "text" at bounding box center [286, 247] width 297 height 35
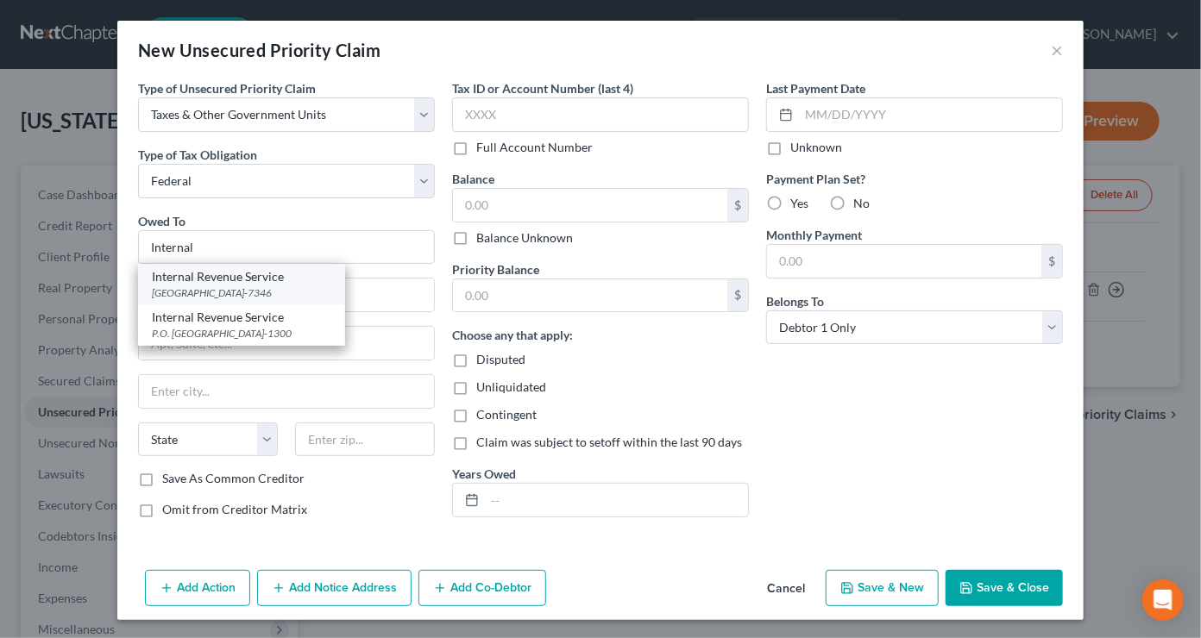
click at [299, 276] on div "Internal Revenue Service" at bounding box center [241, 276] width 179 height 17
type input "Internal Revenue Service"
type input "PO Box 7346"
type input "[GEOGRAPHIC_DATA]"
select select "39"
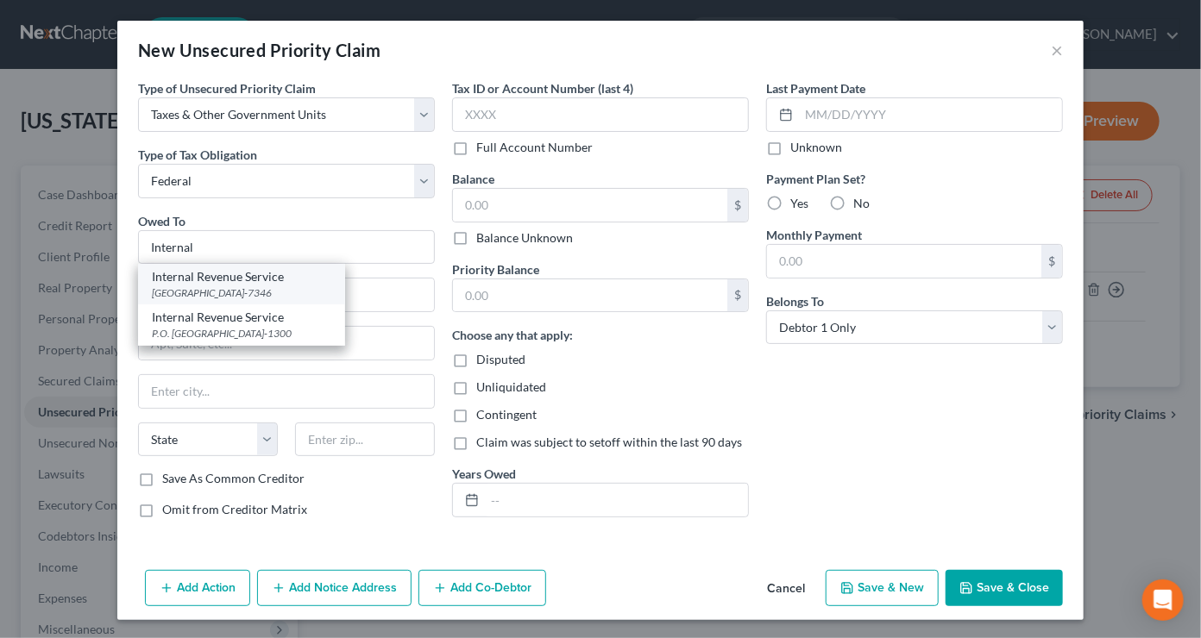
type input "19101-7346"
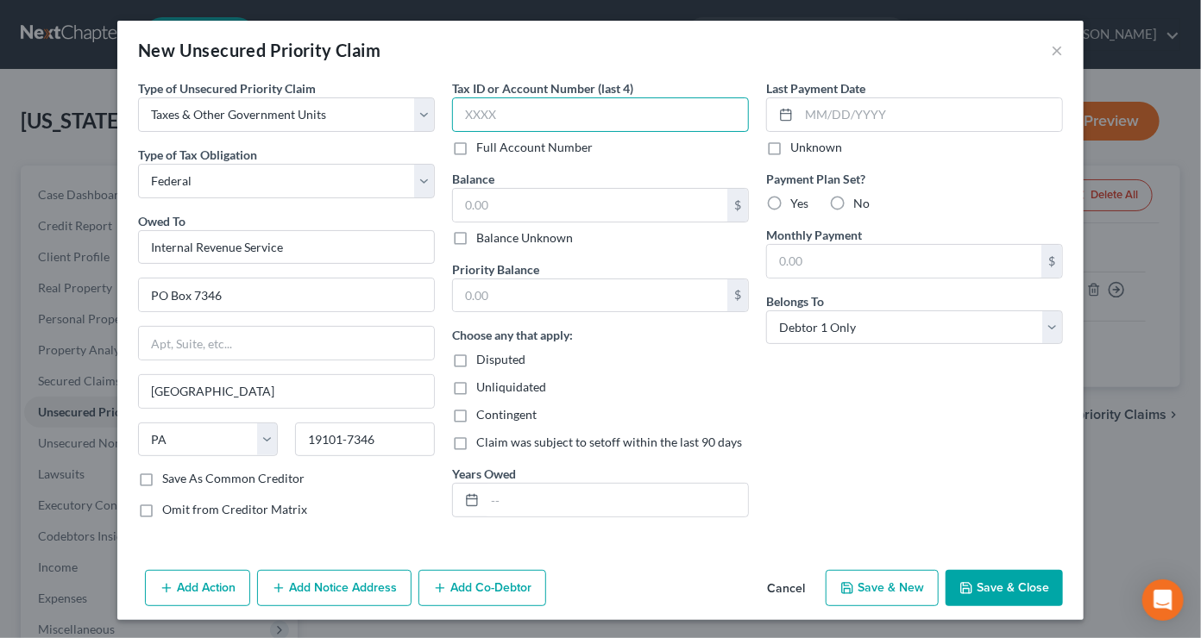
click at [542, 111] on input "text" at bounding box center [600, 114] width 297 height 35
paste input "4284"
type input "4284"
click at [502, 292] on input "text" at bounding box center [590, 296] width 274 height 33
type input "2,000.00"
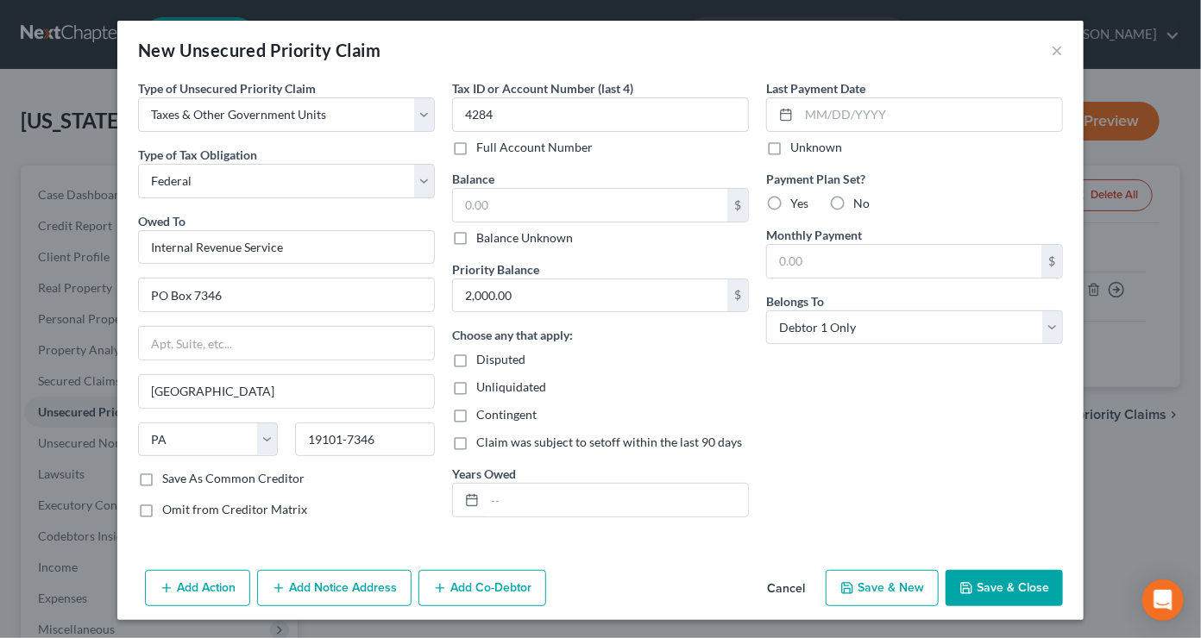
click at [853, 202] on label "No" at bounding box center [861, 203] width 16 height 17
click at [860, 202] on input "No" at bounding box center [865, 200] width 11 height 11
radio input "true"
click at [701, 204] on input "text" at bounding box center [590, 205] width 274 height 33
type input "2,000"
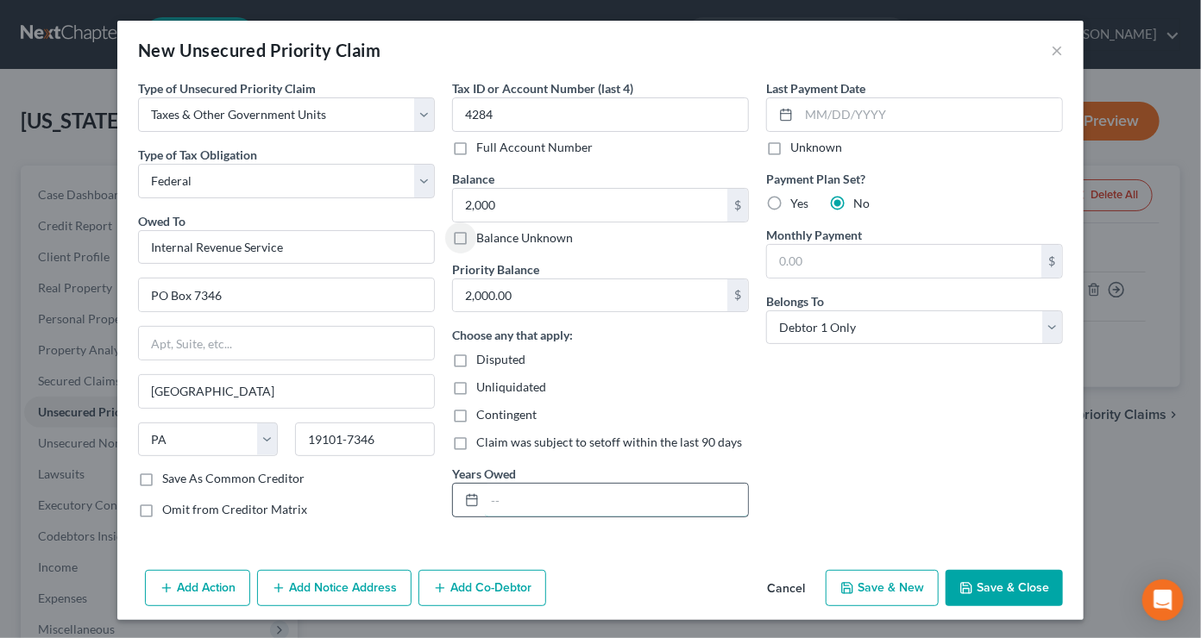
click at [527, 506] on input "text" at bounding box center [616, 500] width 263 height 33
type input "2024"
click at [991, 584] on button "Save & Close" at bounding box center [1004, 588] width 117 height 36
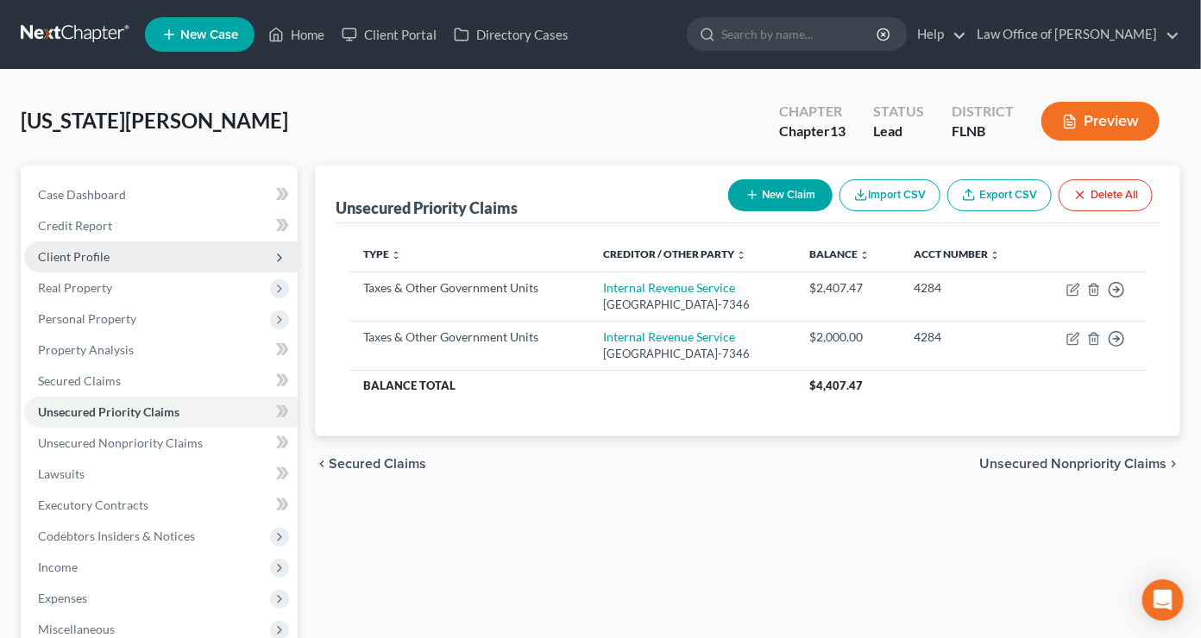
click at [148, 242] on span "Client Profile" at bounding box center [161, 257] width 274 height 31
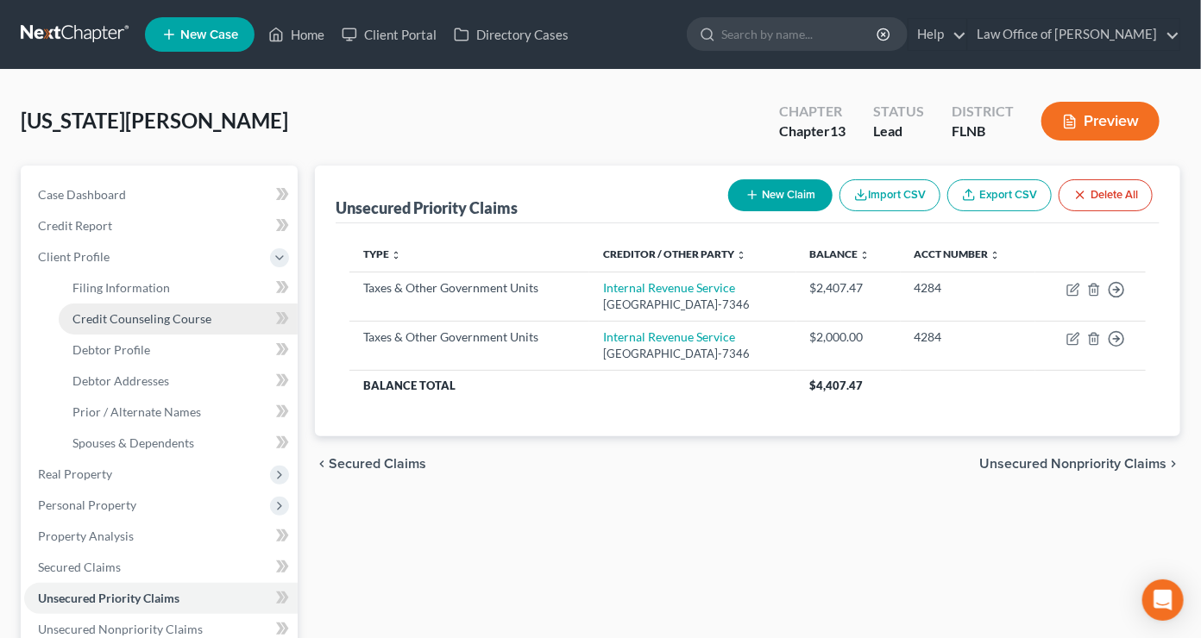
click at [146, 318] on span "Credit Counseling Course" at bounding box center [141, 318] width 139 height 15
